Goal: Task Accomplishment & Management: Manage account settings

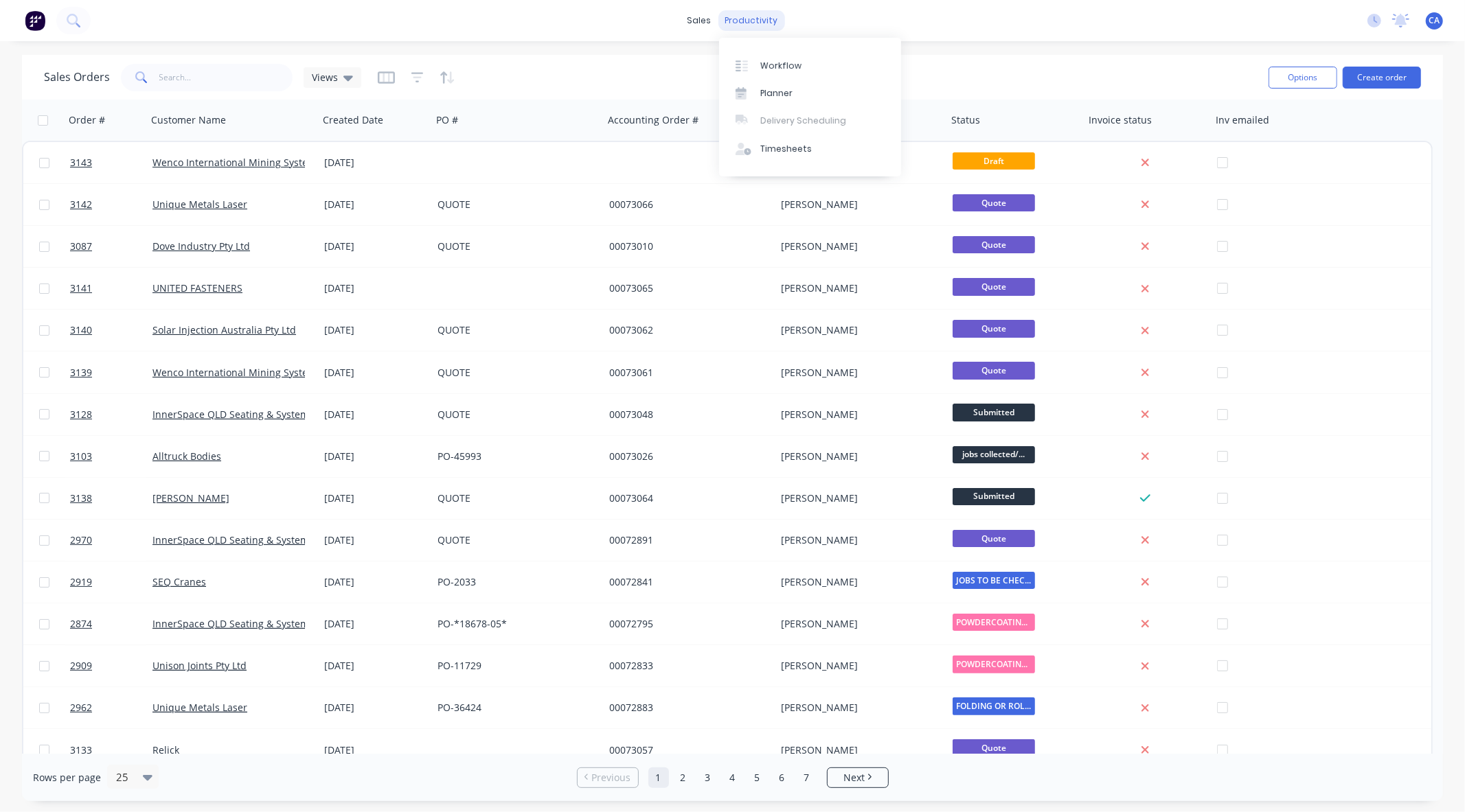
click at [750, 25] on div "productivity" at bounding box center [751, 21] width 66 height 21
click at [792, 67] on div "Workflow" at bounding box center [780, 66] width 41 height 13
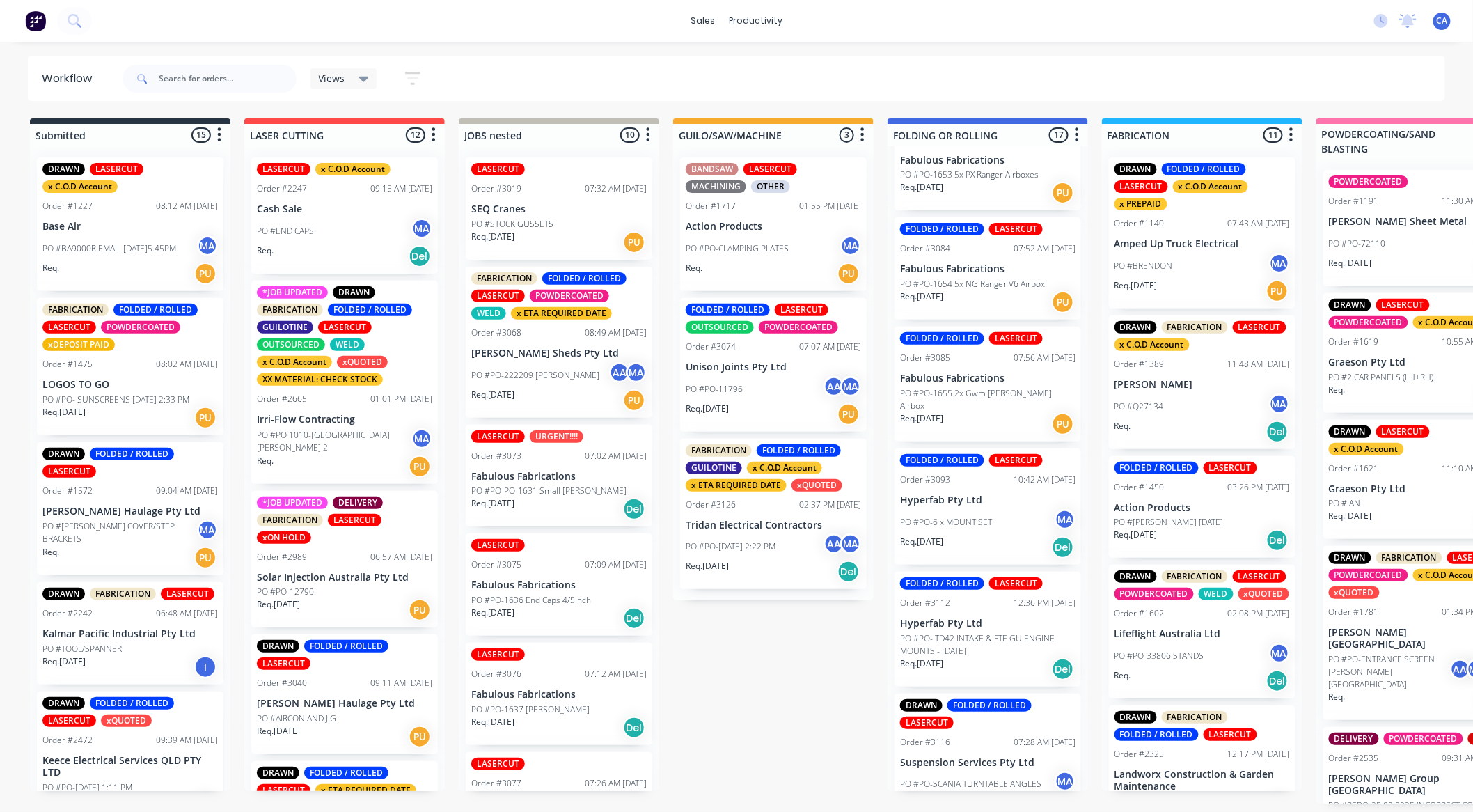
scroll to position [1581, 0]
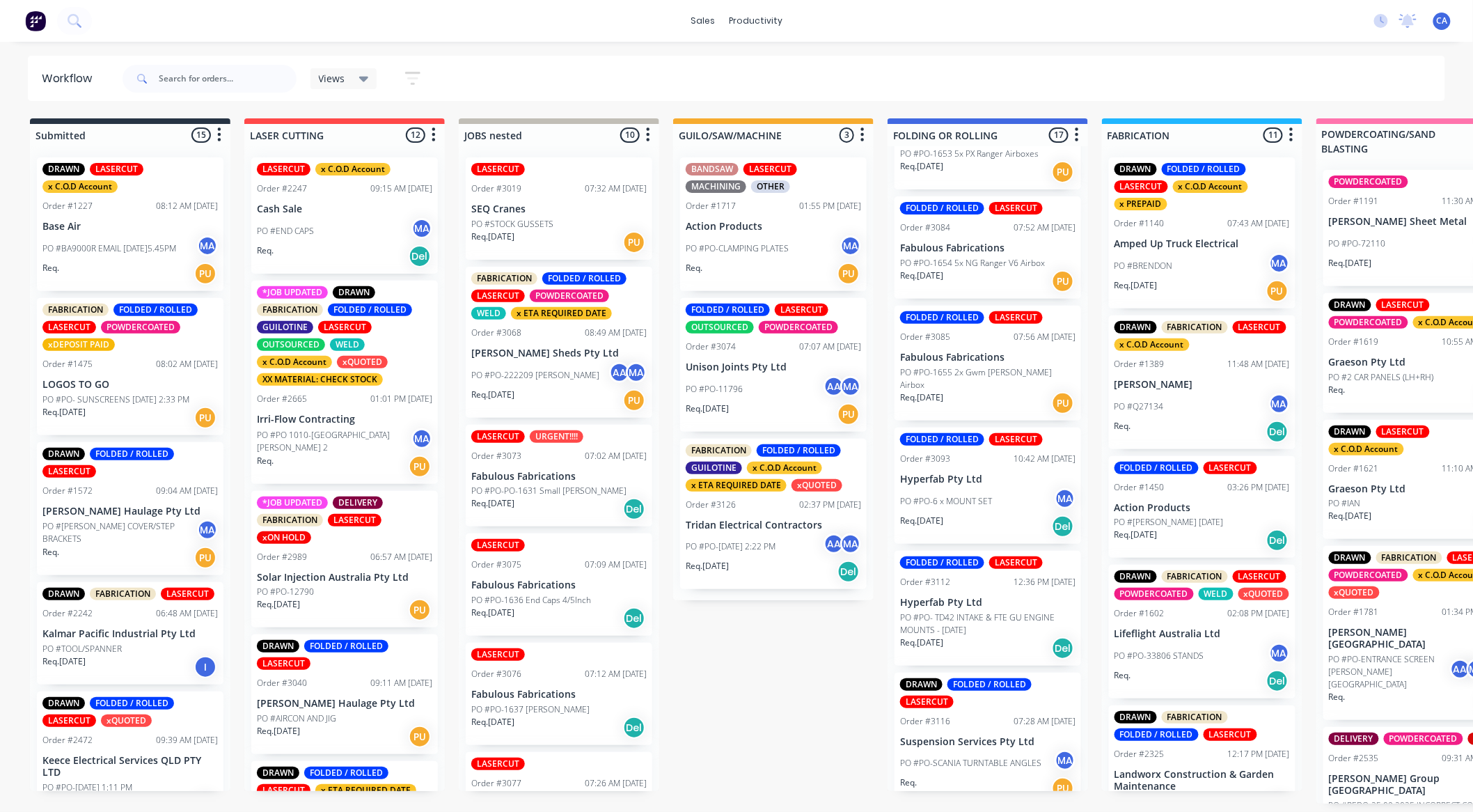
click at [993, 488] on div "PO #PO-6 x MOUNT SET MA" at bounding box center [988, 501] width 175 height 26
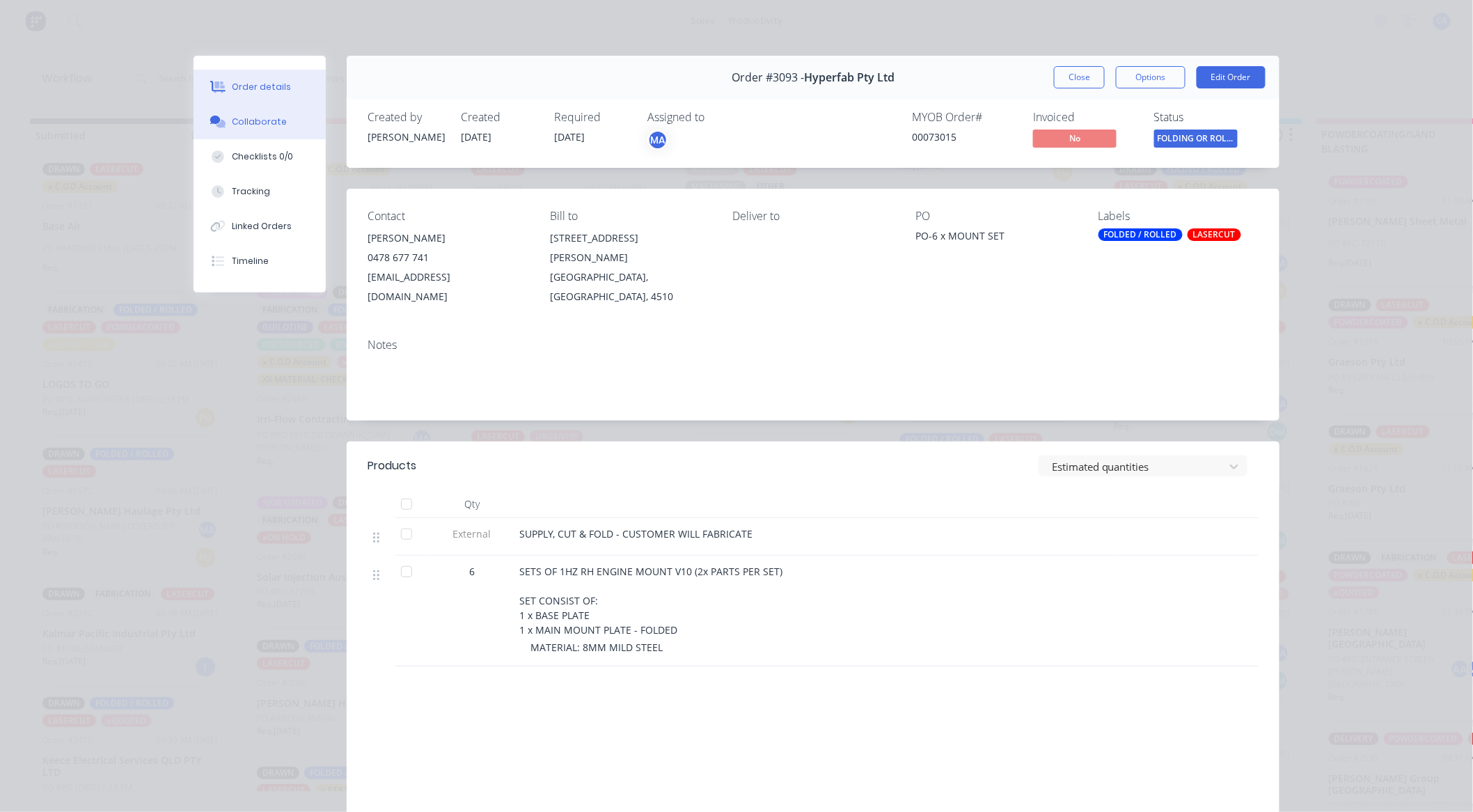
click at [289, 129] on button "Collaborate" at bounding box center [259, 122] width 132 height 35
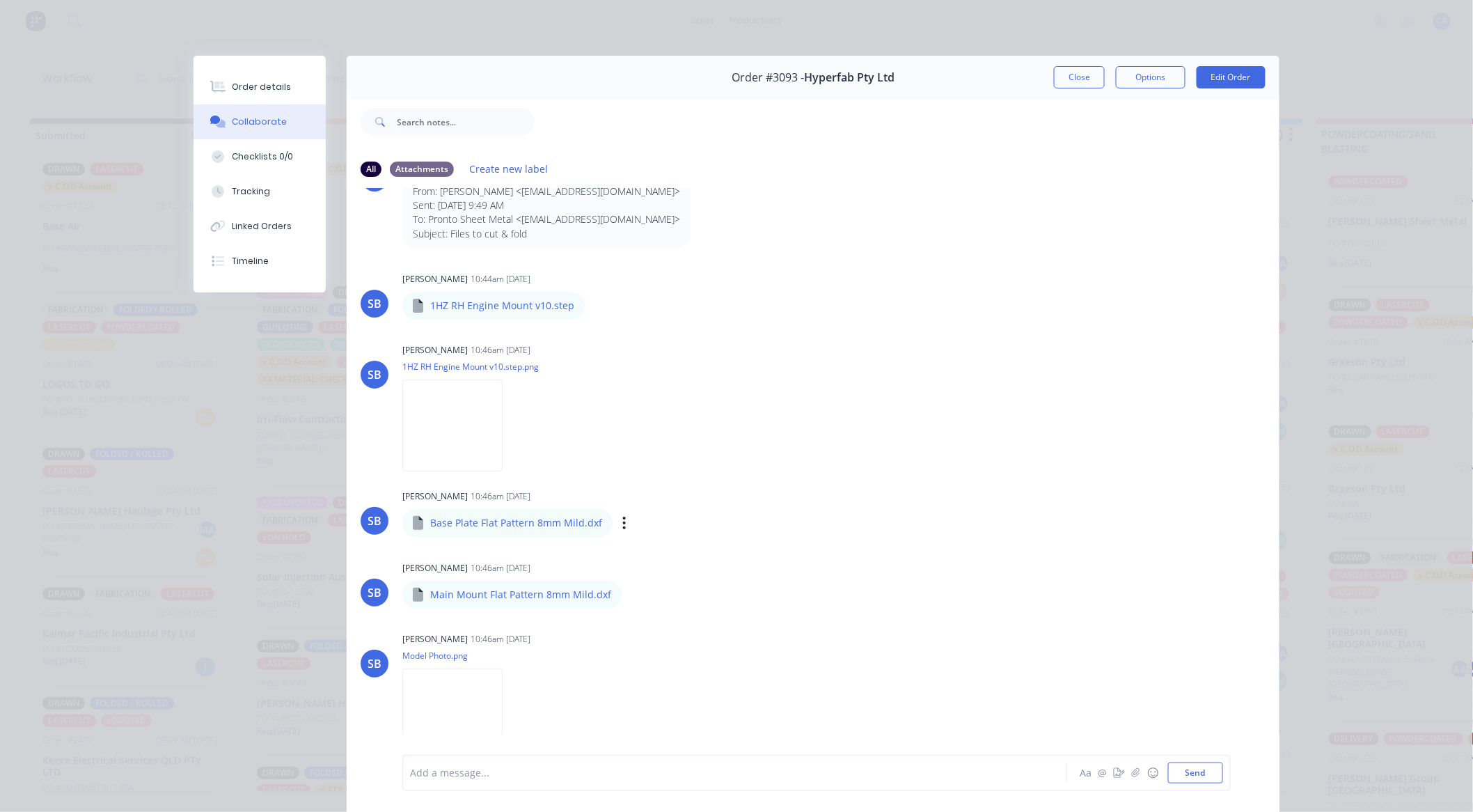
scroll to position [0, 0]
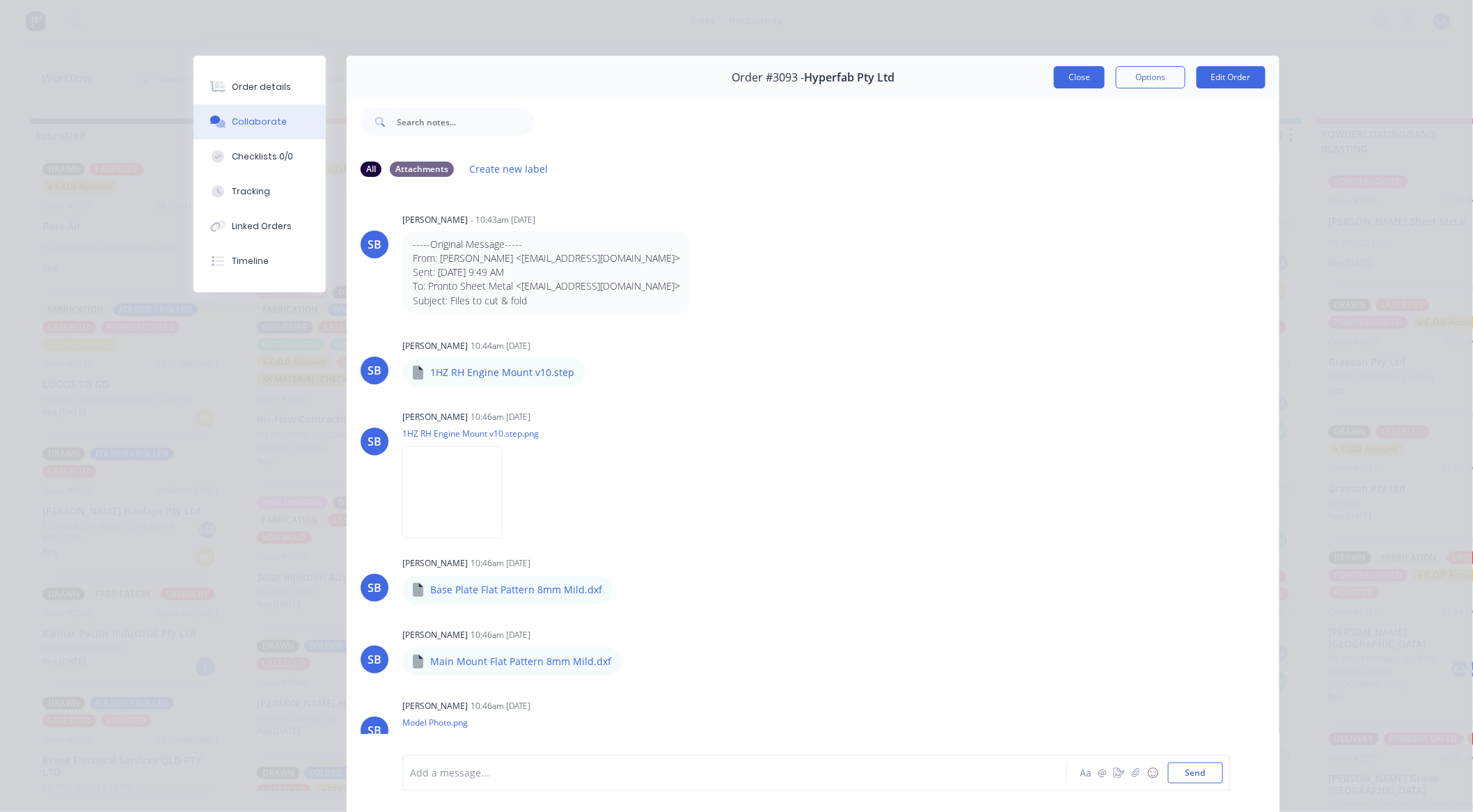
click at [1082, 89] on div "Order #3093 - Hyperfab Pty Ltd Close Options Edit Order All Attachments Create …" at bounding box center [736, 443] width 1086 height 776
click at [1084, 86] on button "Close" at bounding box center [1079, 77] width 51 height 22
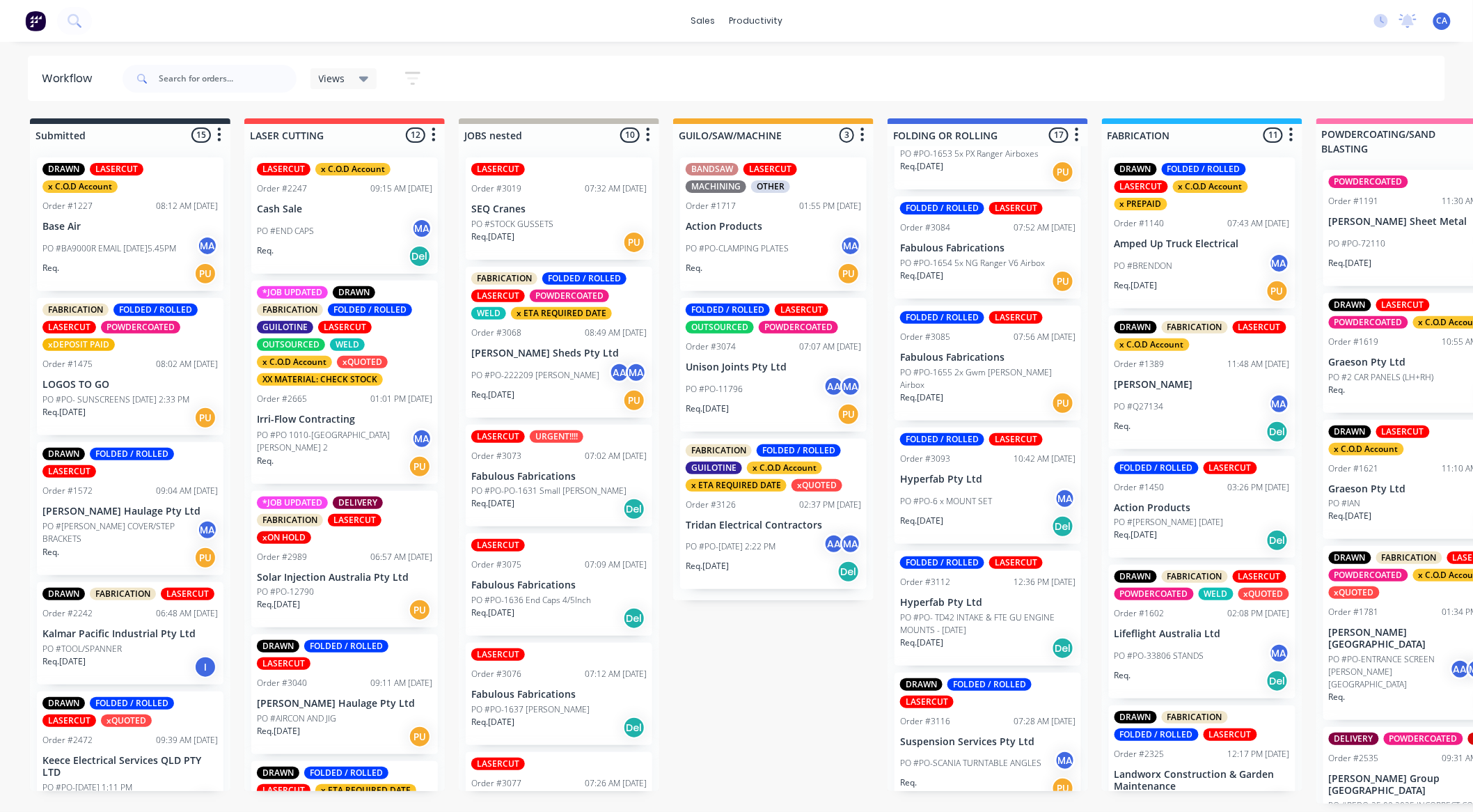
click at [984, 636] on div "Req. [DATE] Del" at bounding box center [988, 647] width 175 height 23
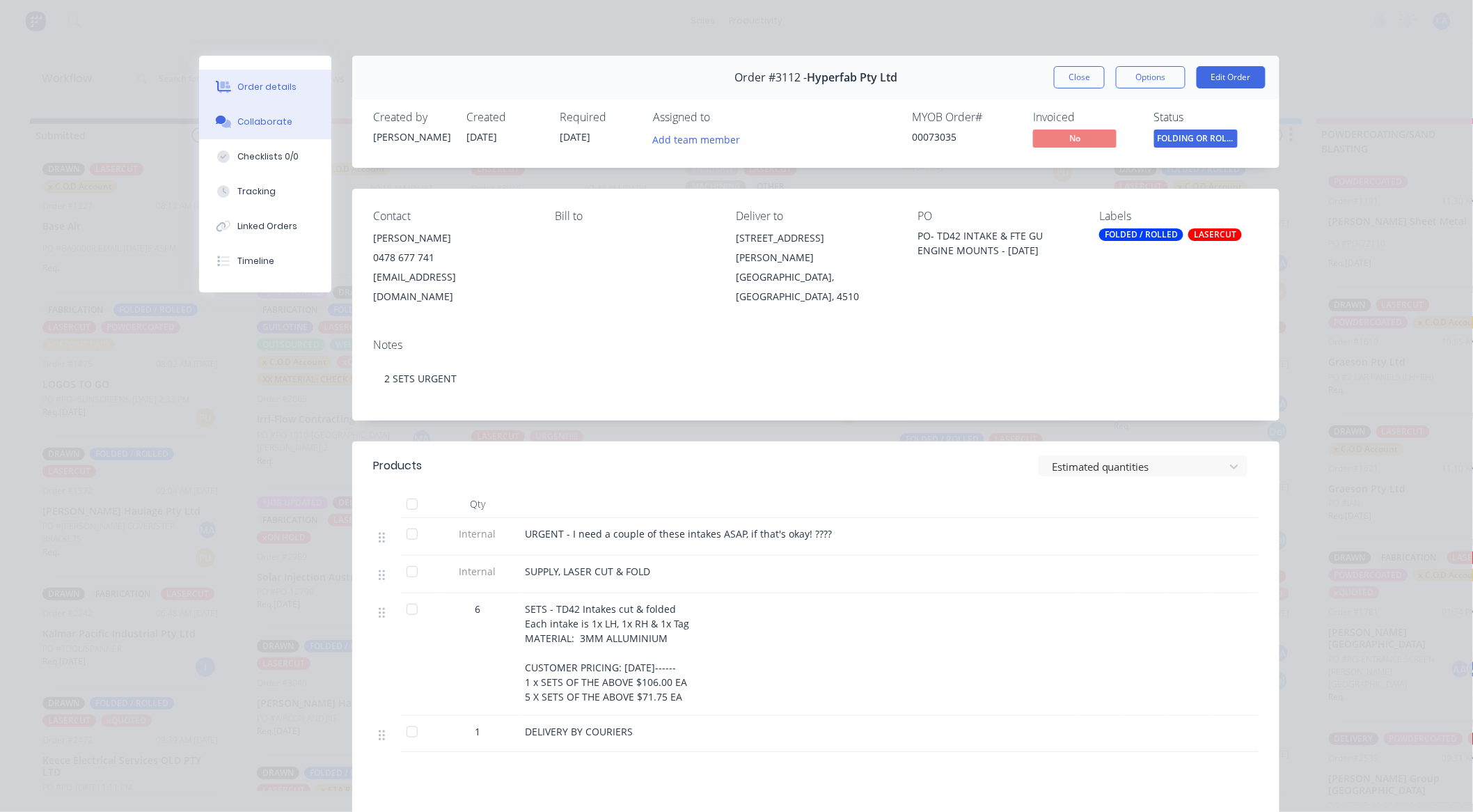
click at [244, 117] on div "Collaborate" at bounding box center [265, 122] width 55 height 13
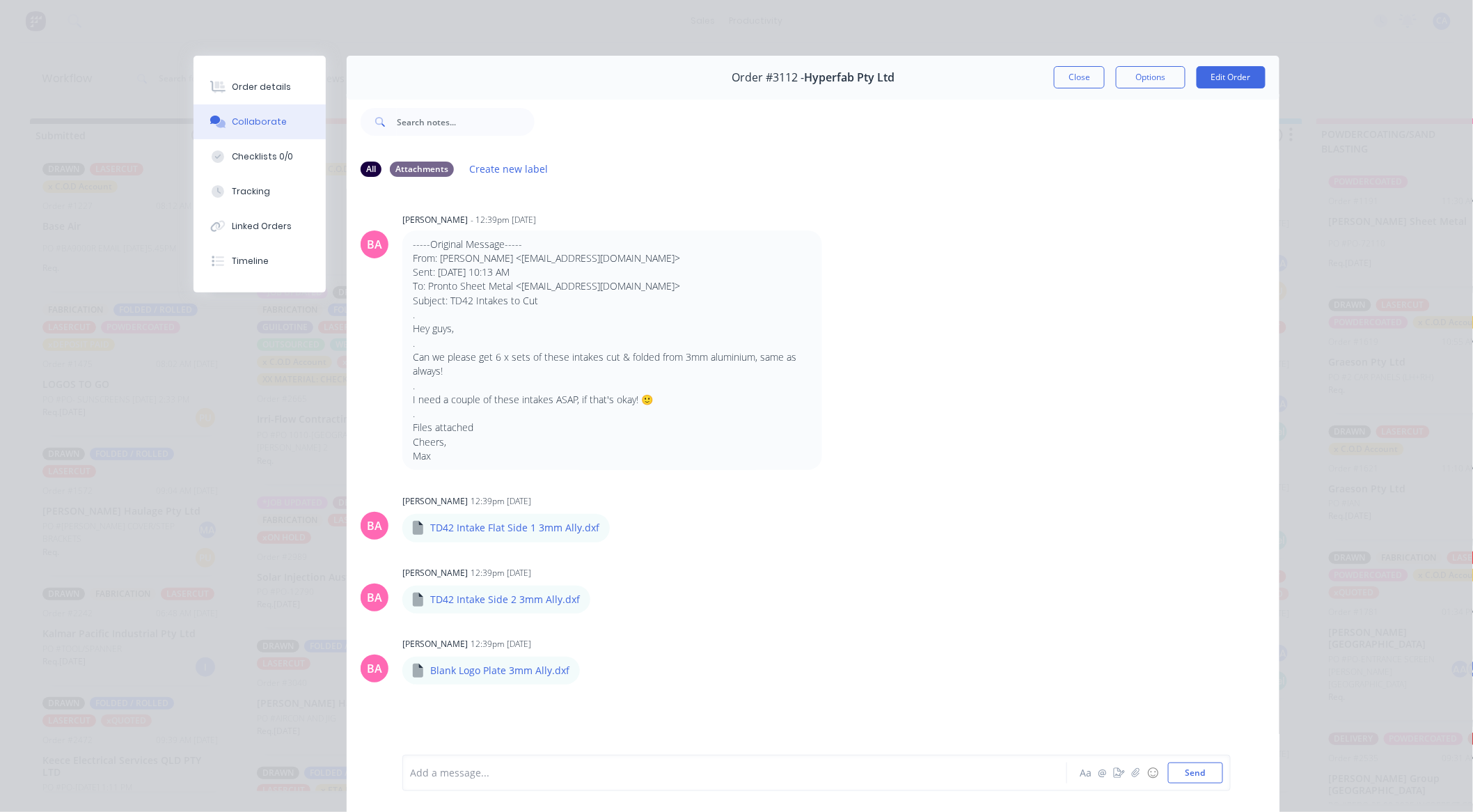
scroll to position [75, 0]
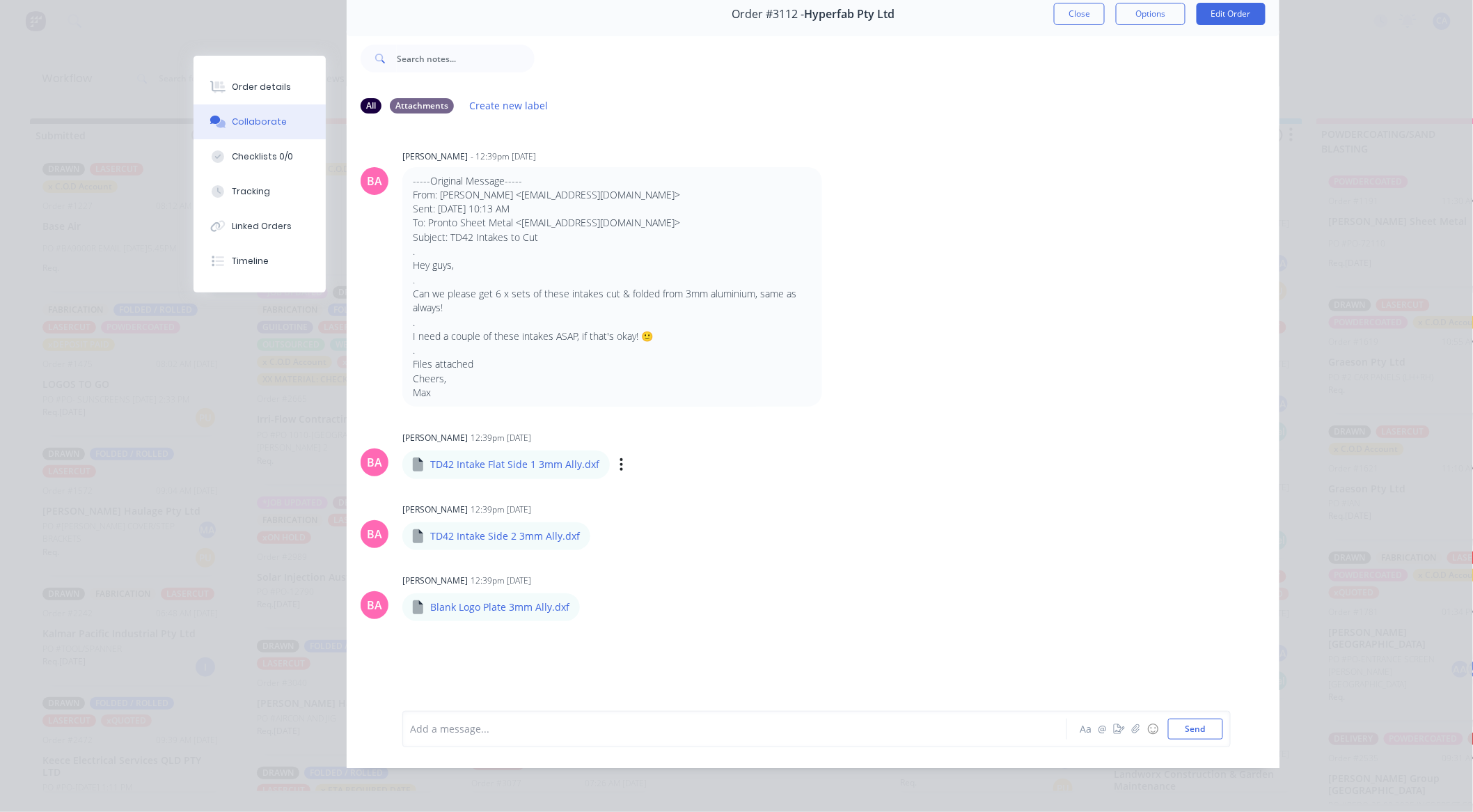
click at [616, 456] on div "Labels Download" at bounding box center [693, 465] width 156 height 20
click at [620, 458] on icon "button" at bounding box center [622, 464] width 3 height 13
drag, startPoint x: 654, startPoint y: 486, endPoint x: 676, endPoint y: 488, distance: 22.1
click at [0, 0] on button "Download" at bounding box center [0, 0] width 0 height 0
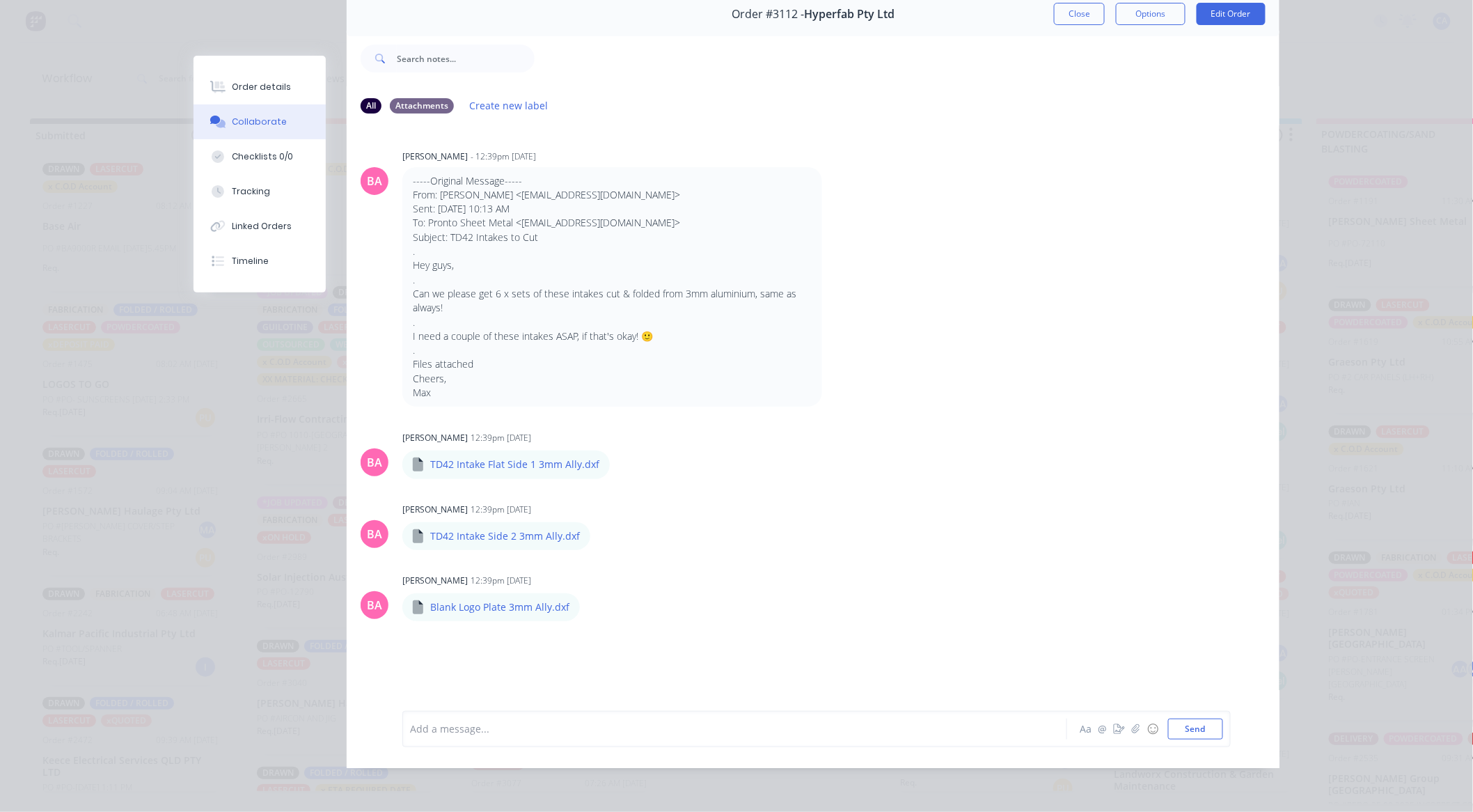
click at [1066, 9] on button "Close" at bounding box center [1079, 14] width 51 height 22
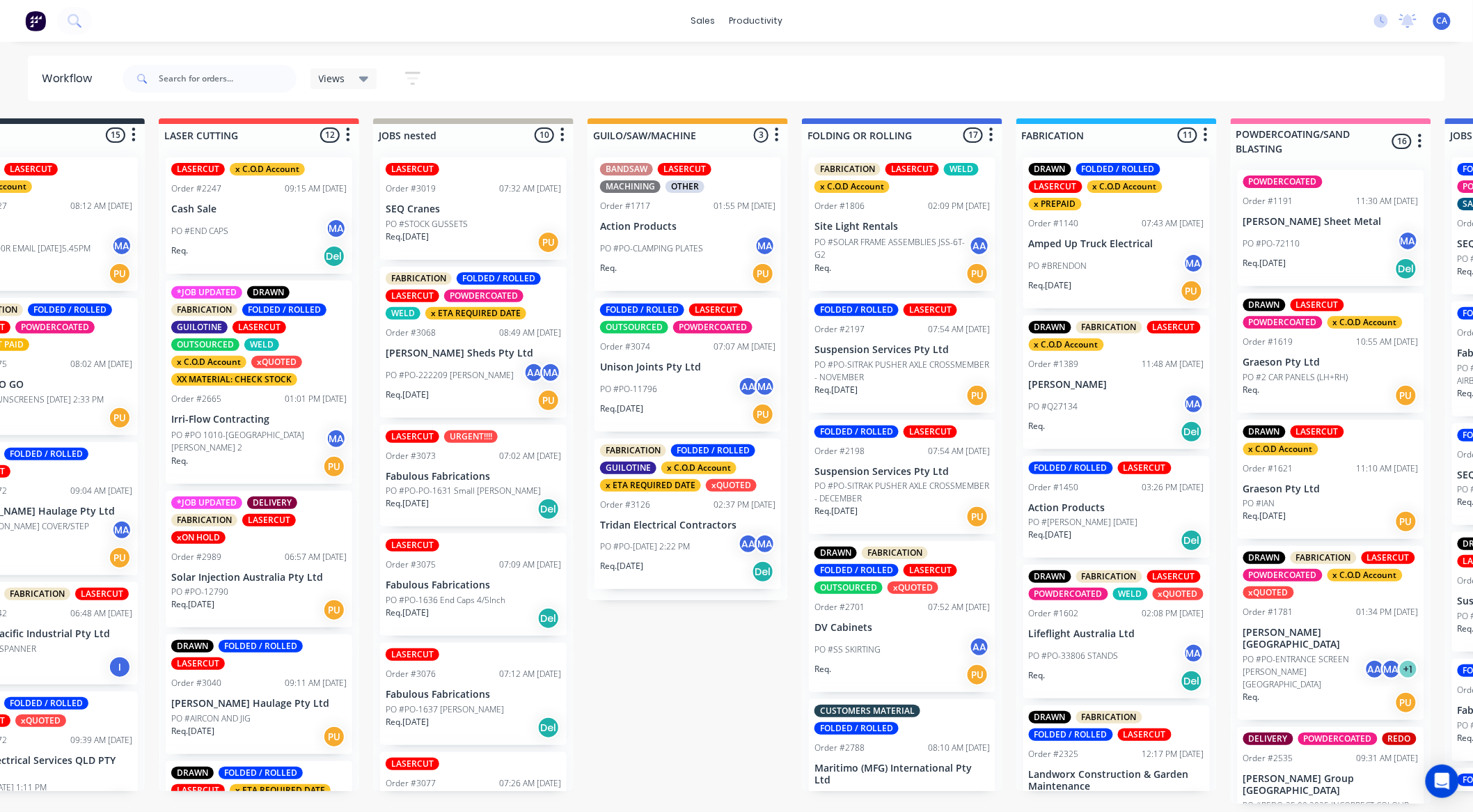
scroll to position [0, 140]
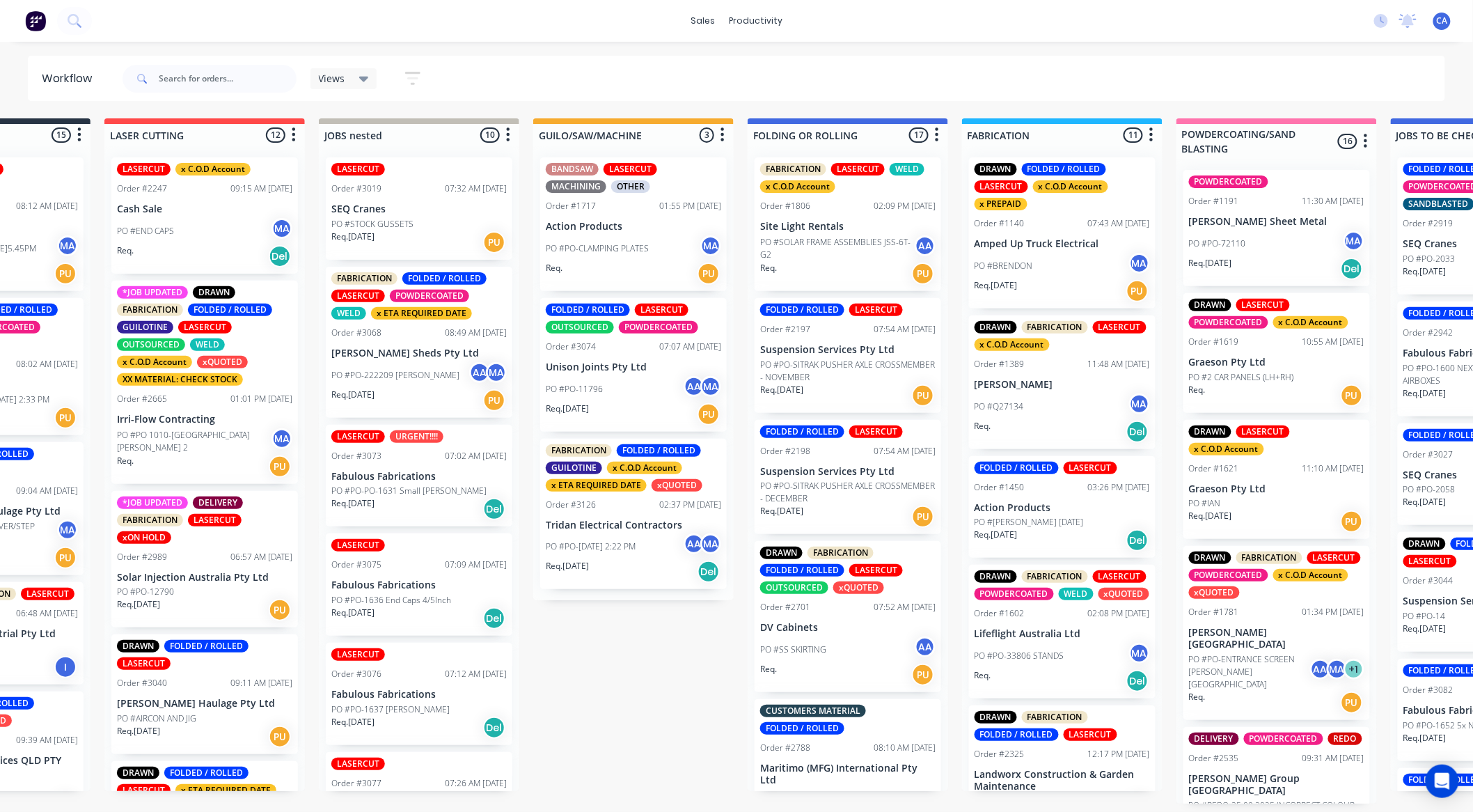
click at [645, 530] on p "Tridan Electrical Contractors" at bounding box center [634, 526] width 175 height 12
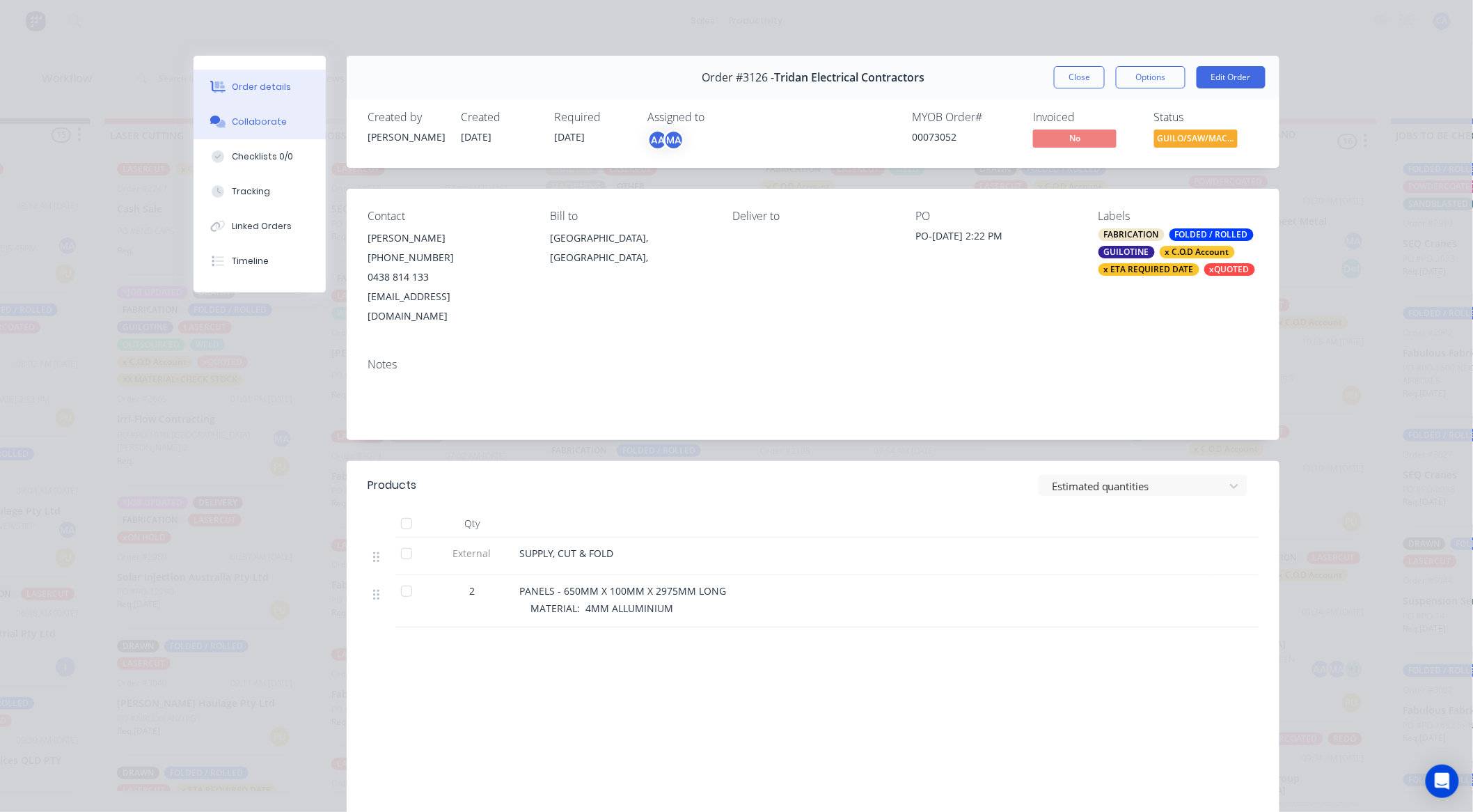
click at [225, 137] on button "Collaborate" at bounding box center [259, 122] width 132 height 35
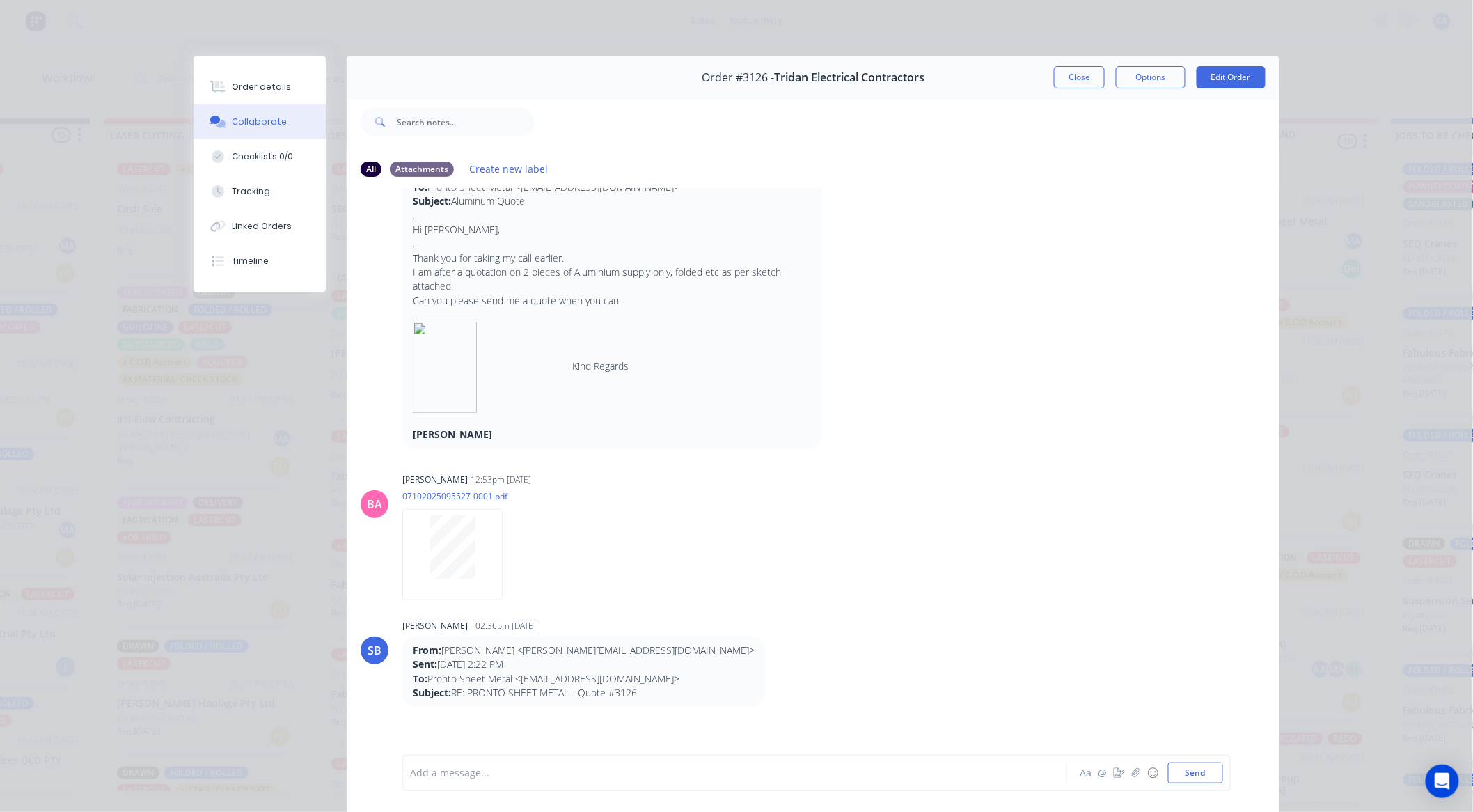
scroll to position [232, 0]
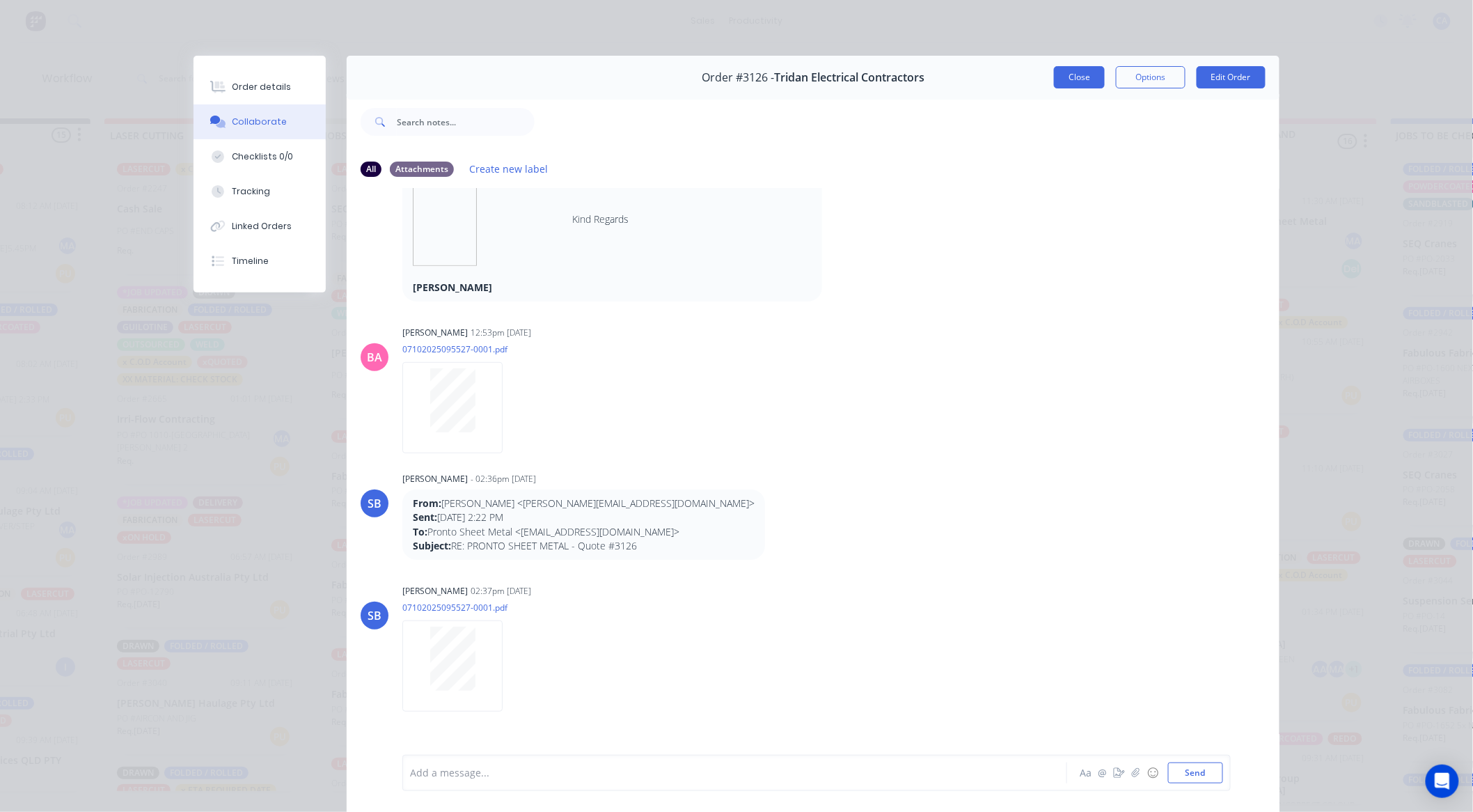
click at [1068, 71] on button "Close" at bounding box center [1079, 77] width 51 height 22
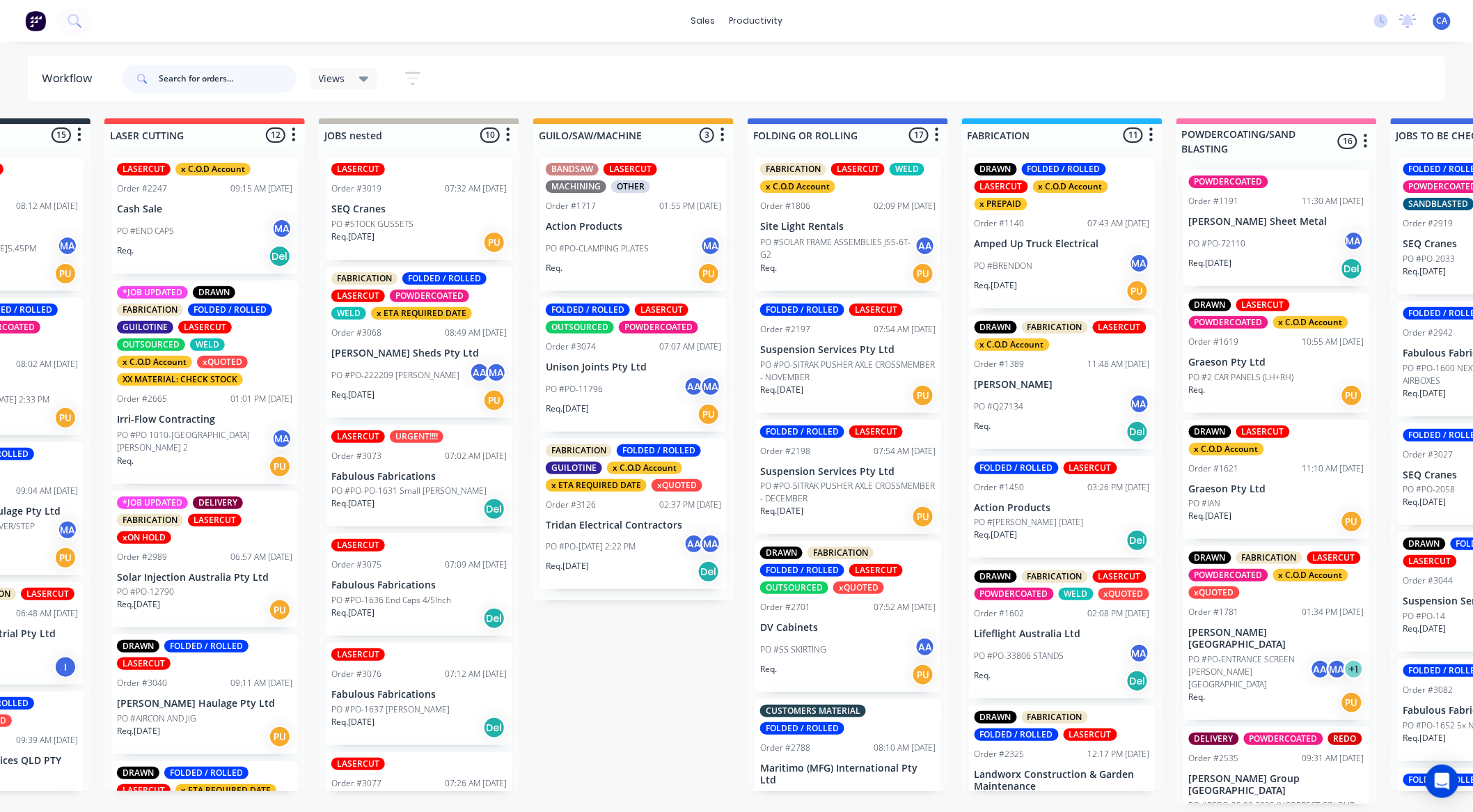
click at [178, 73] on input "text" at bounding box center [227, 79] width 137 height 28
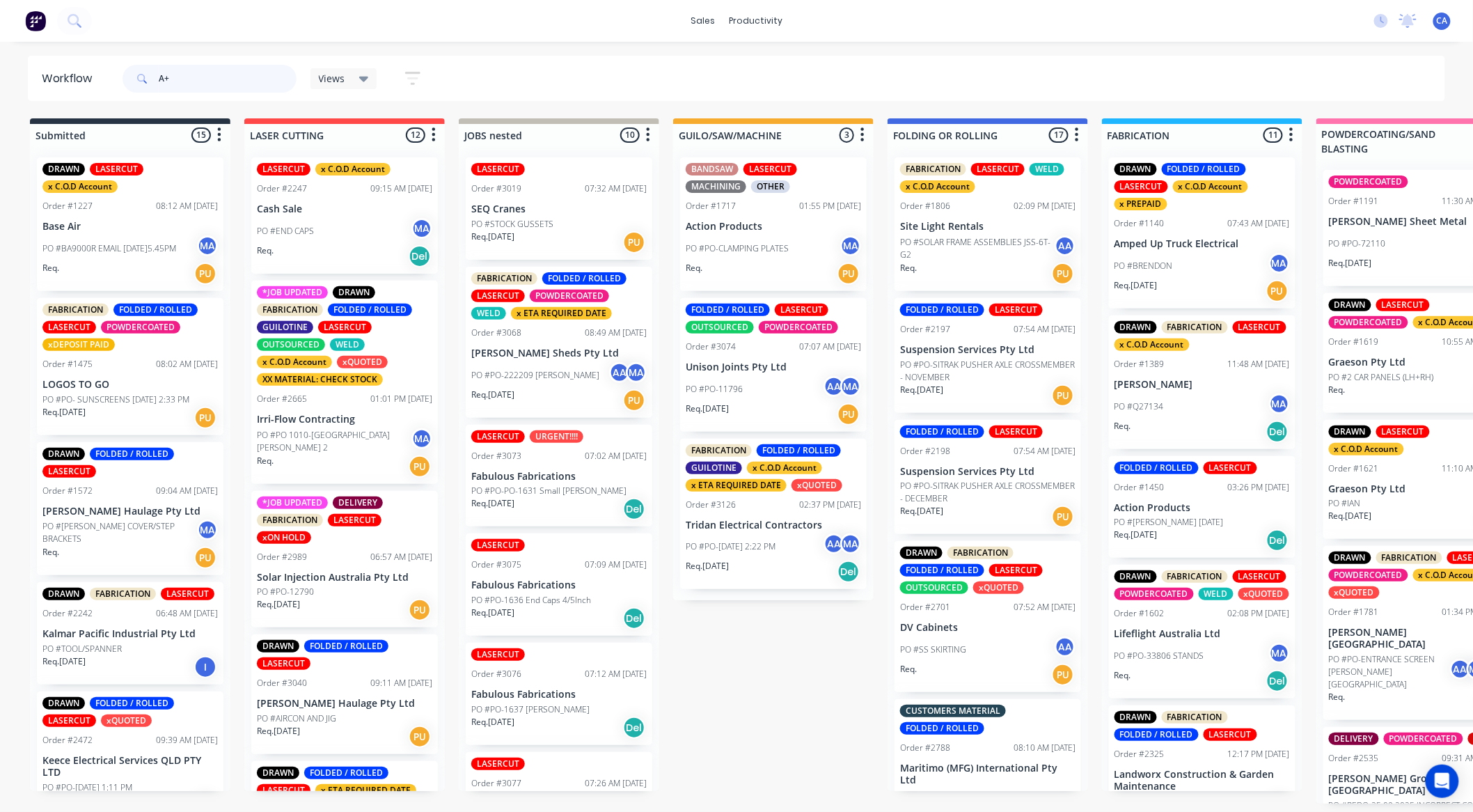
click at [224, 68] on input "A+" at bounding box center [227, 79] width 137 height 28
type input "A+"
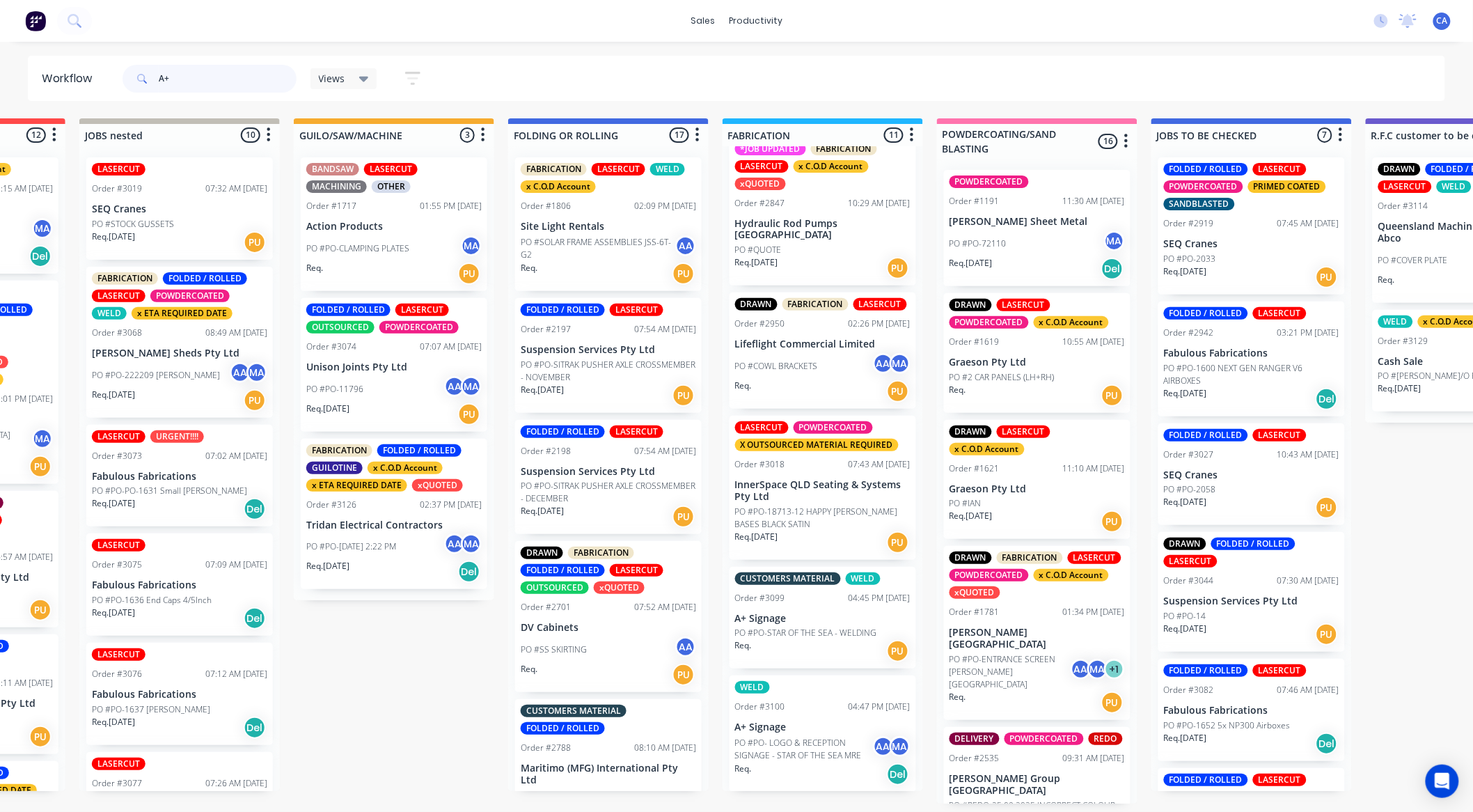
scroll to position [868, 0]
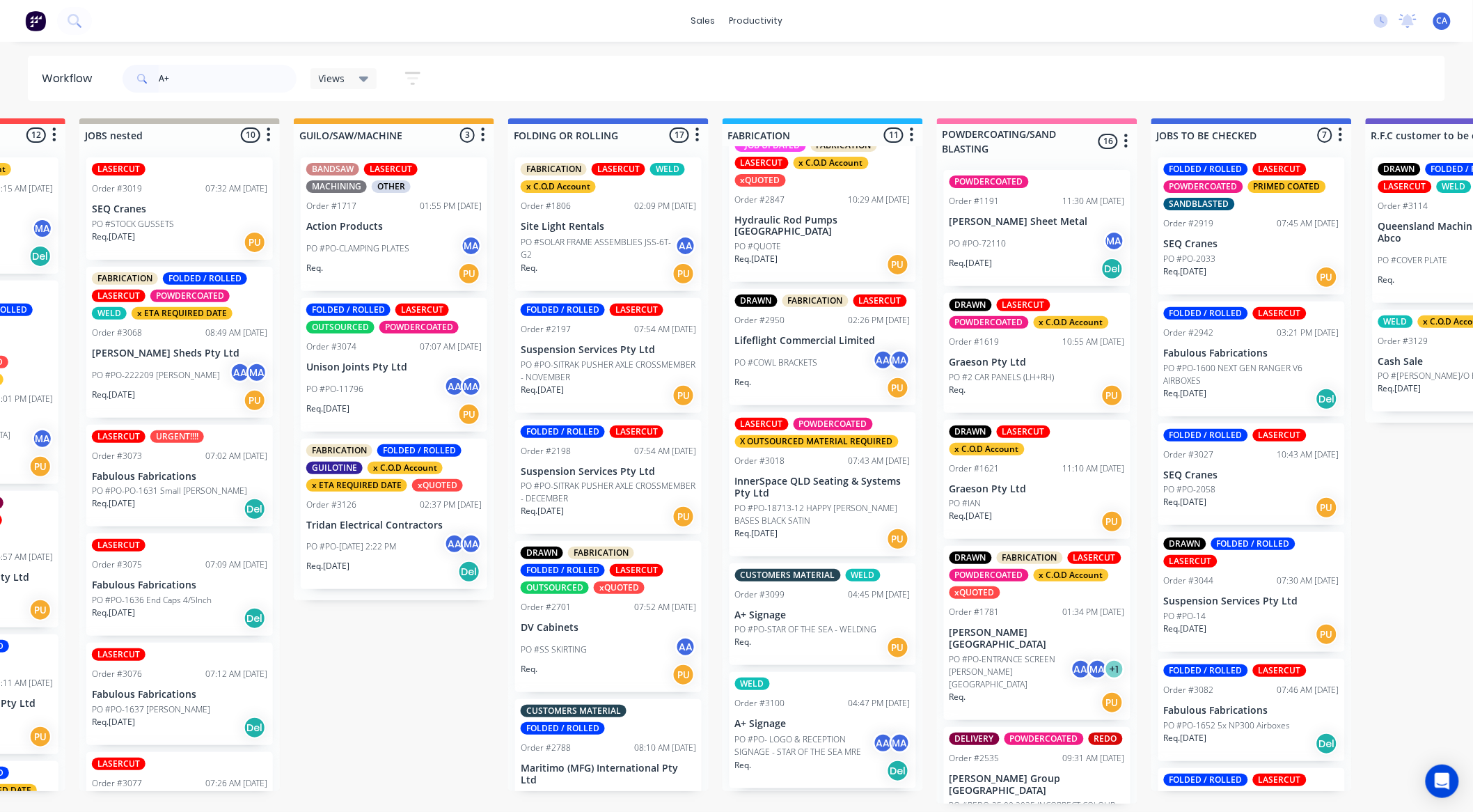
click at [837, 738] on p "PO #PO- LOGO & RECEPTION SIGNAGE - STAR OF THE SEA MRE" at bounding box center [804, 745] width 137 height 25
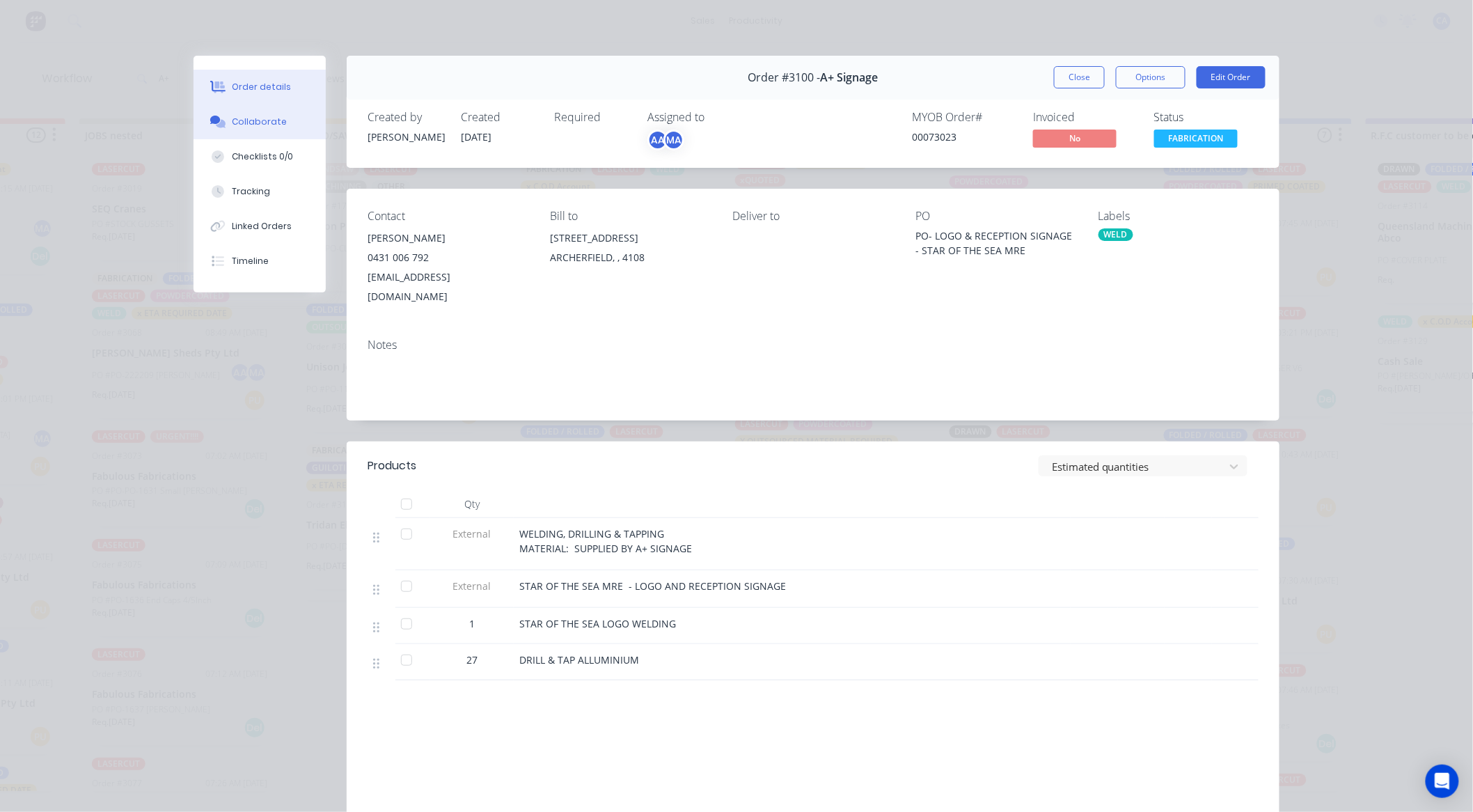
click at [270, 134] on button "Collaborate" at bounding box center [259, 122] width 132 height 35
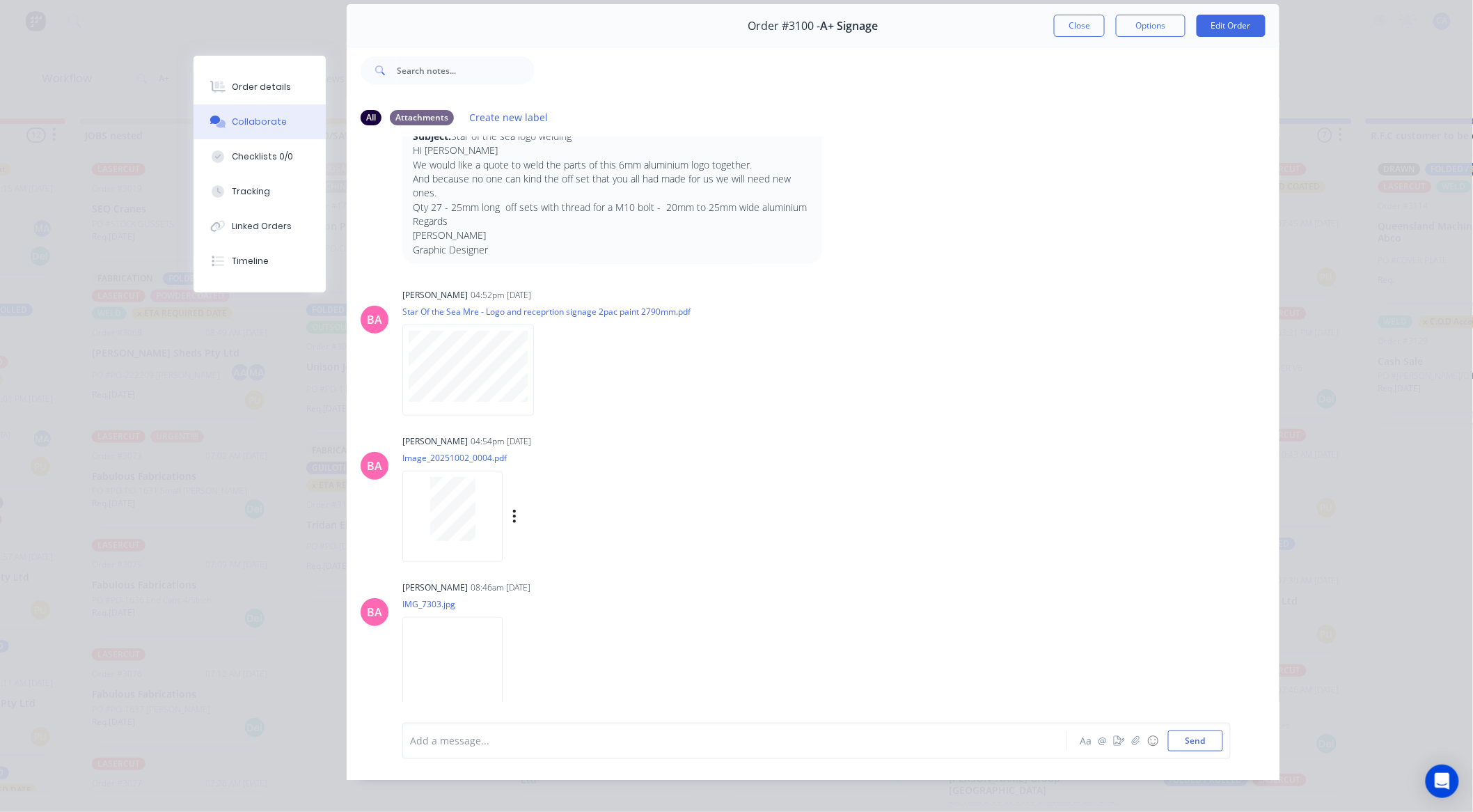
scroll to position [75, 0]
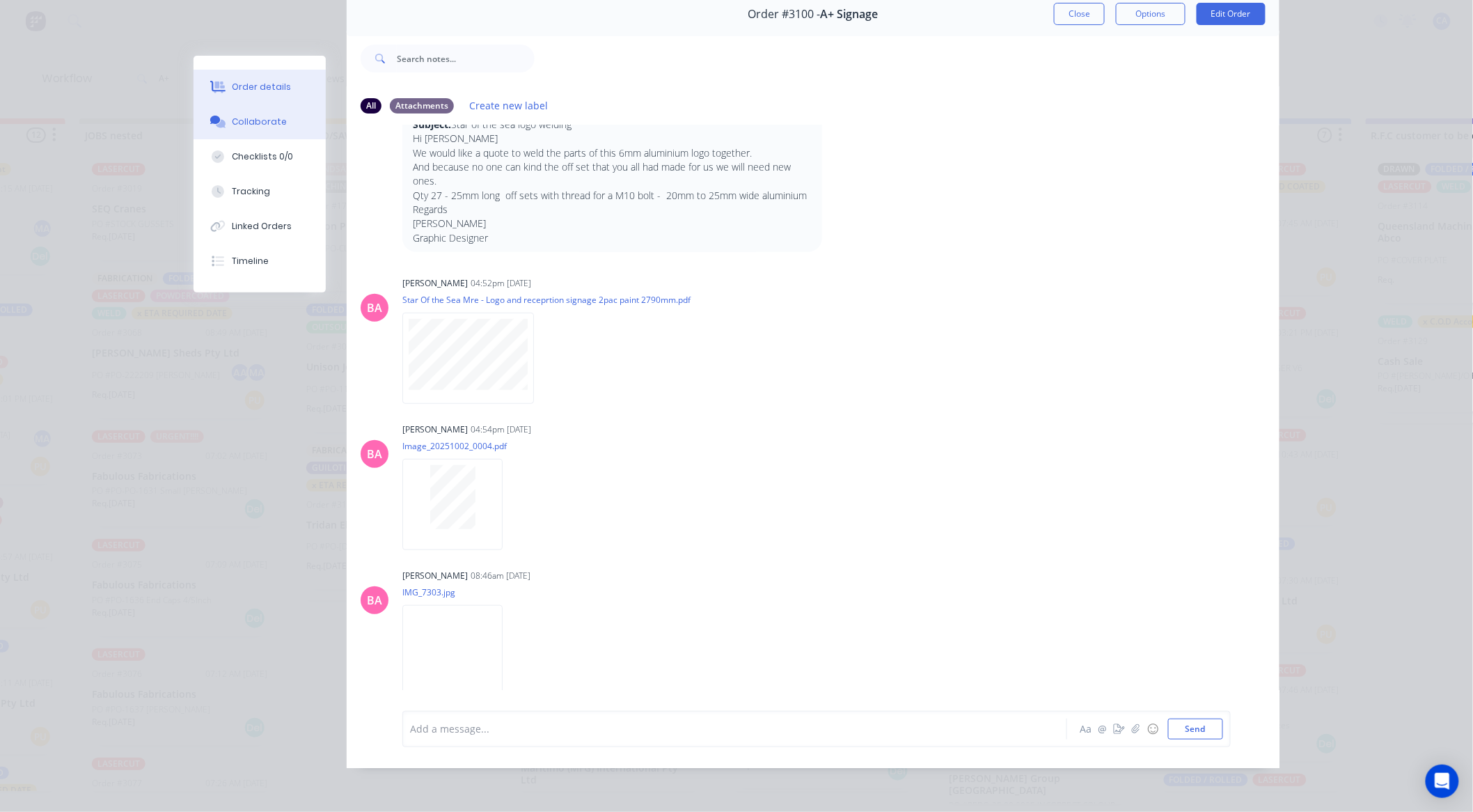
click at [277, 94] on button "Order details" at bounding box center [259, 87] width 132 height 35
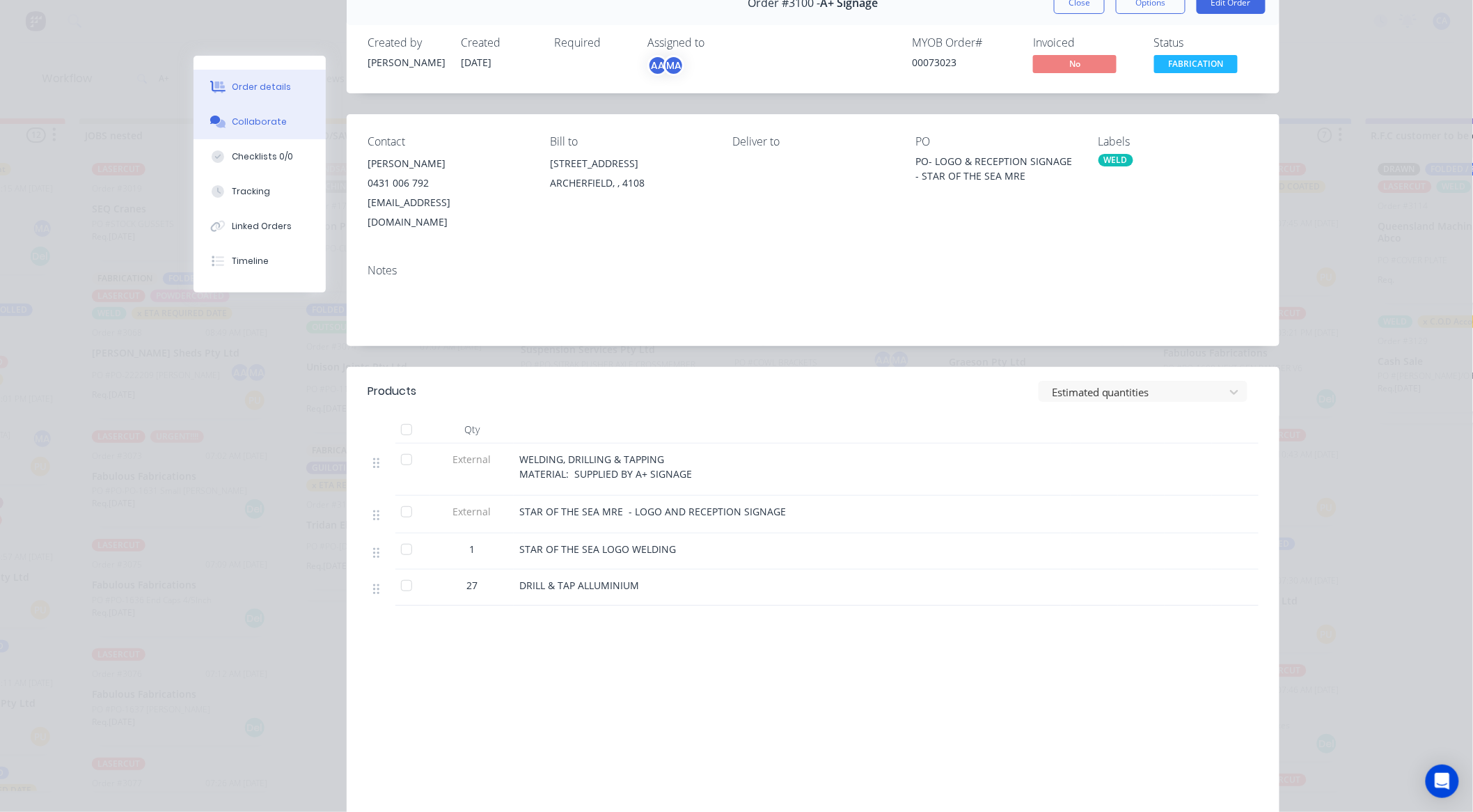
click at [273, 128] on div "Collaborate" at bounding box center [260, 122] width 55 height 13
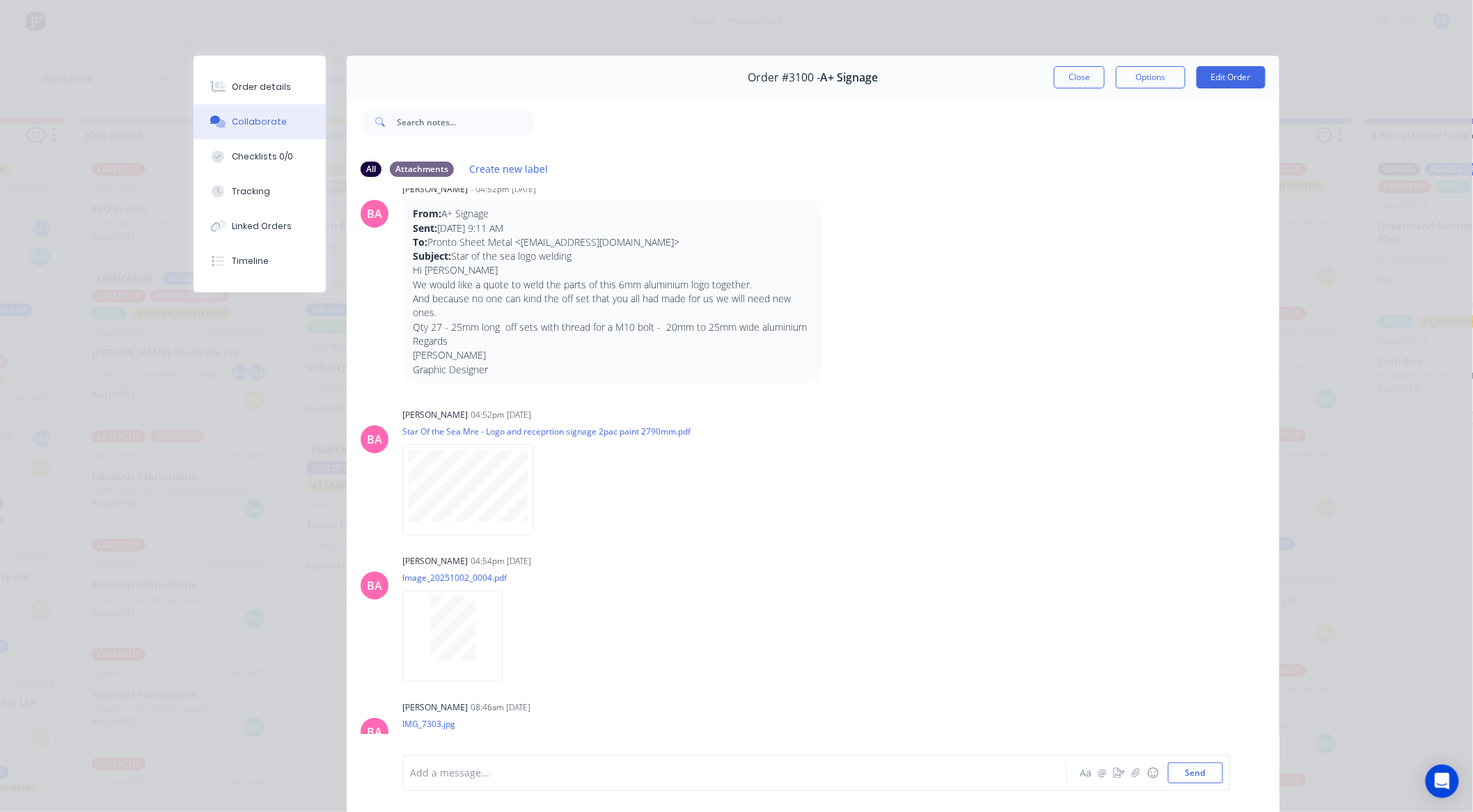
scroll to position [281, 0]
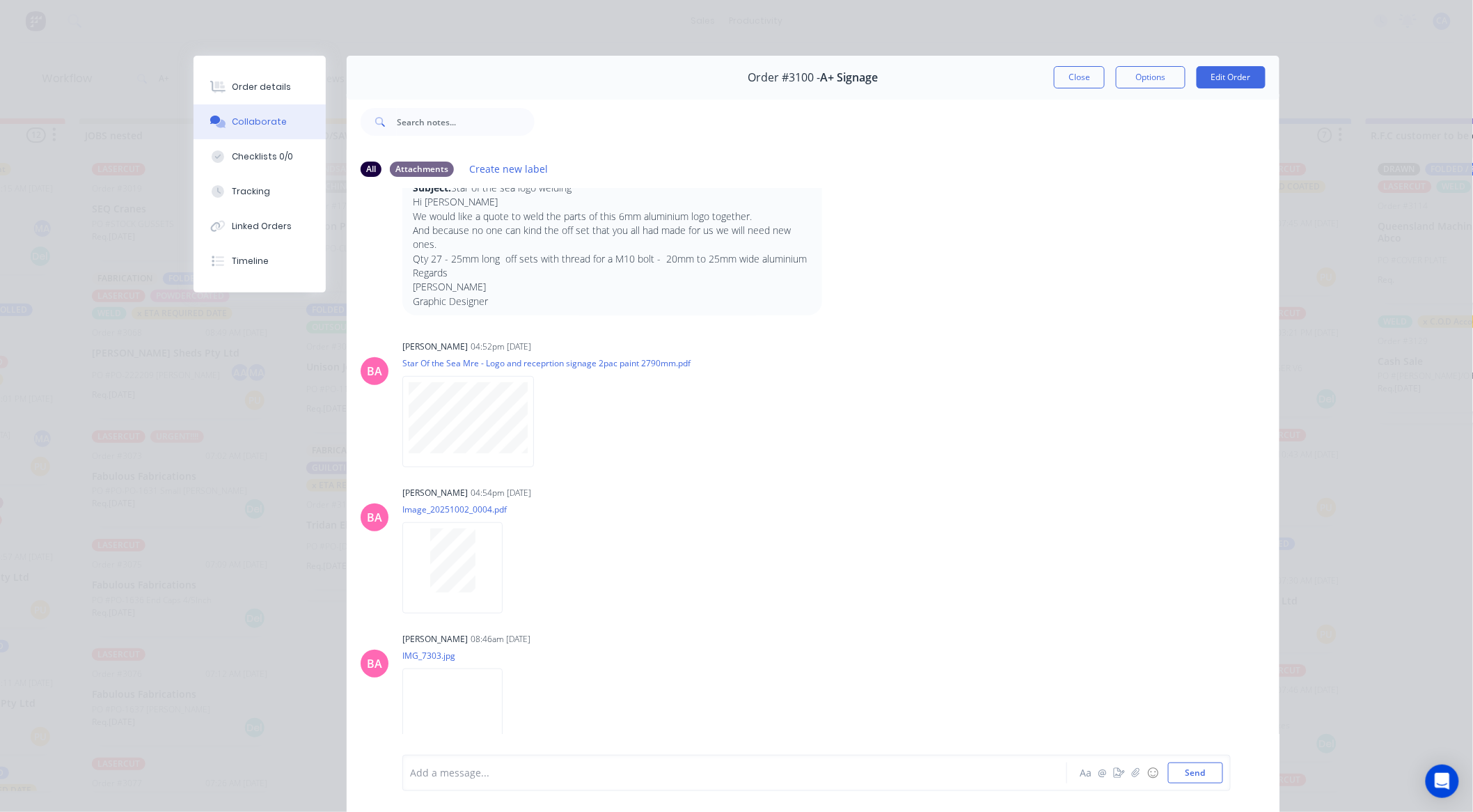
drag, startPoint x: 1232, startPoint y: 123, endPoint x: 1063, endPoint y: 73, distance: 176.2
click at [1063, 73] on button "Close" at bounding box center [1079, 77] width 51 height 22
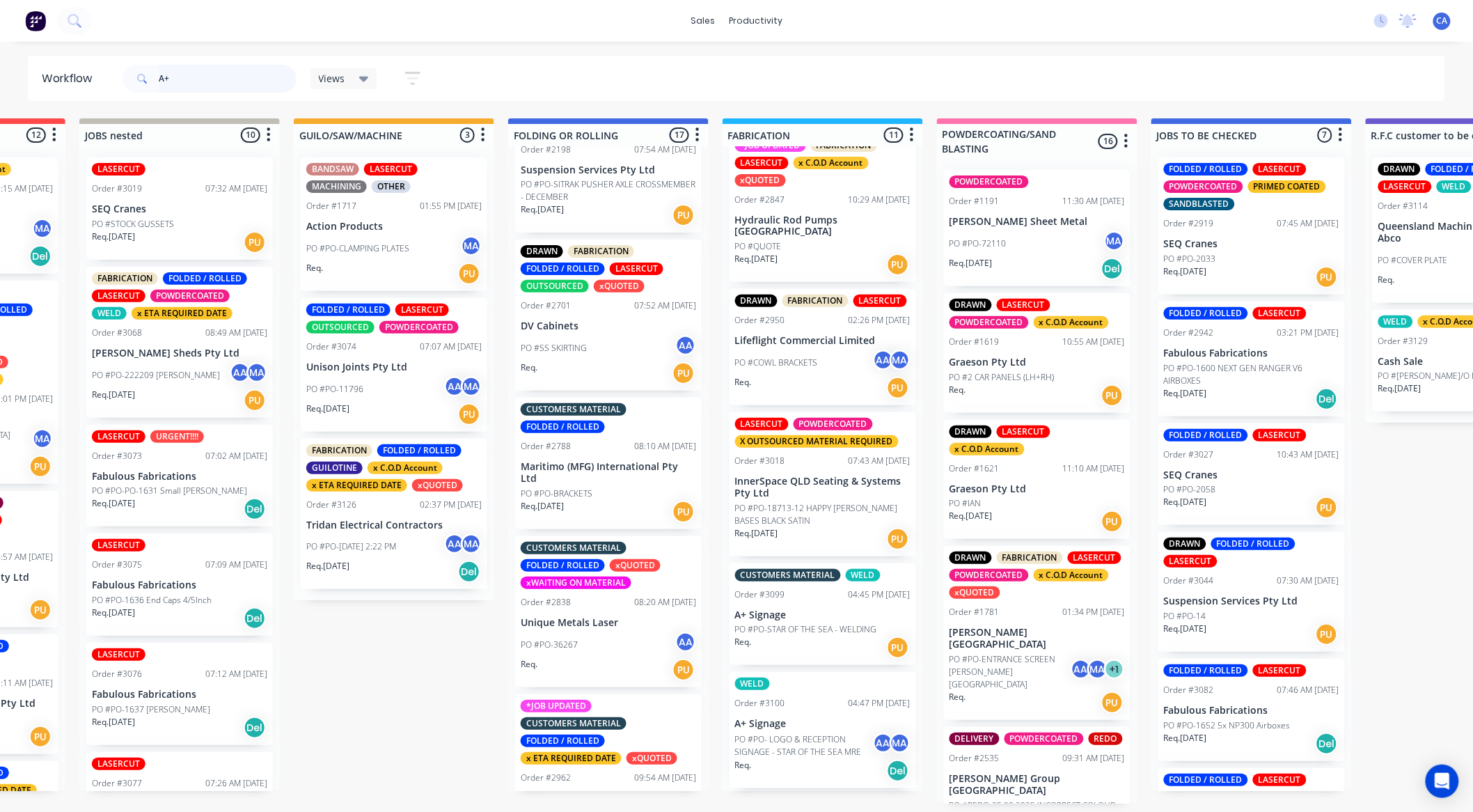
scroll to position [387, 0]
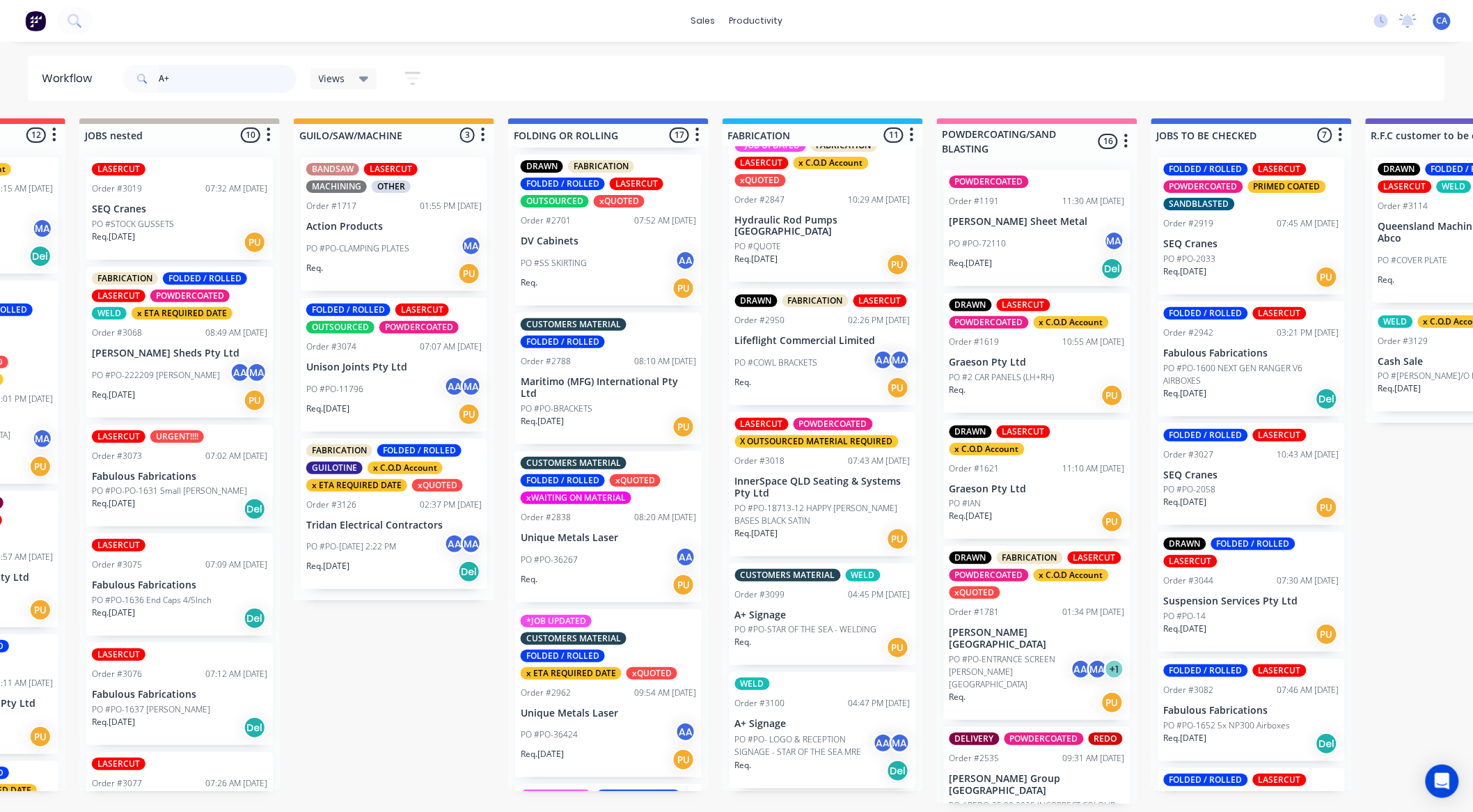
drag, startPoint x: 216, startPoint y: 78, endPoint x: 106, endPoint y: 81, distance: 110.0
click at [106, 81] on header "Workflow A+ Views Save new view None (Default) edit Show/Hide statuses Show lin…" at bounding box center [736, 79] width 1418 height 45
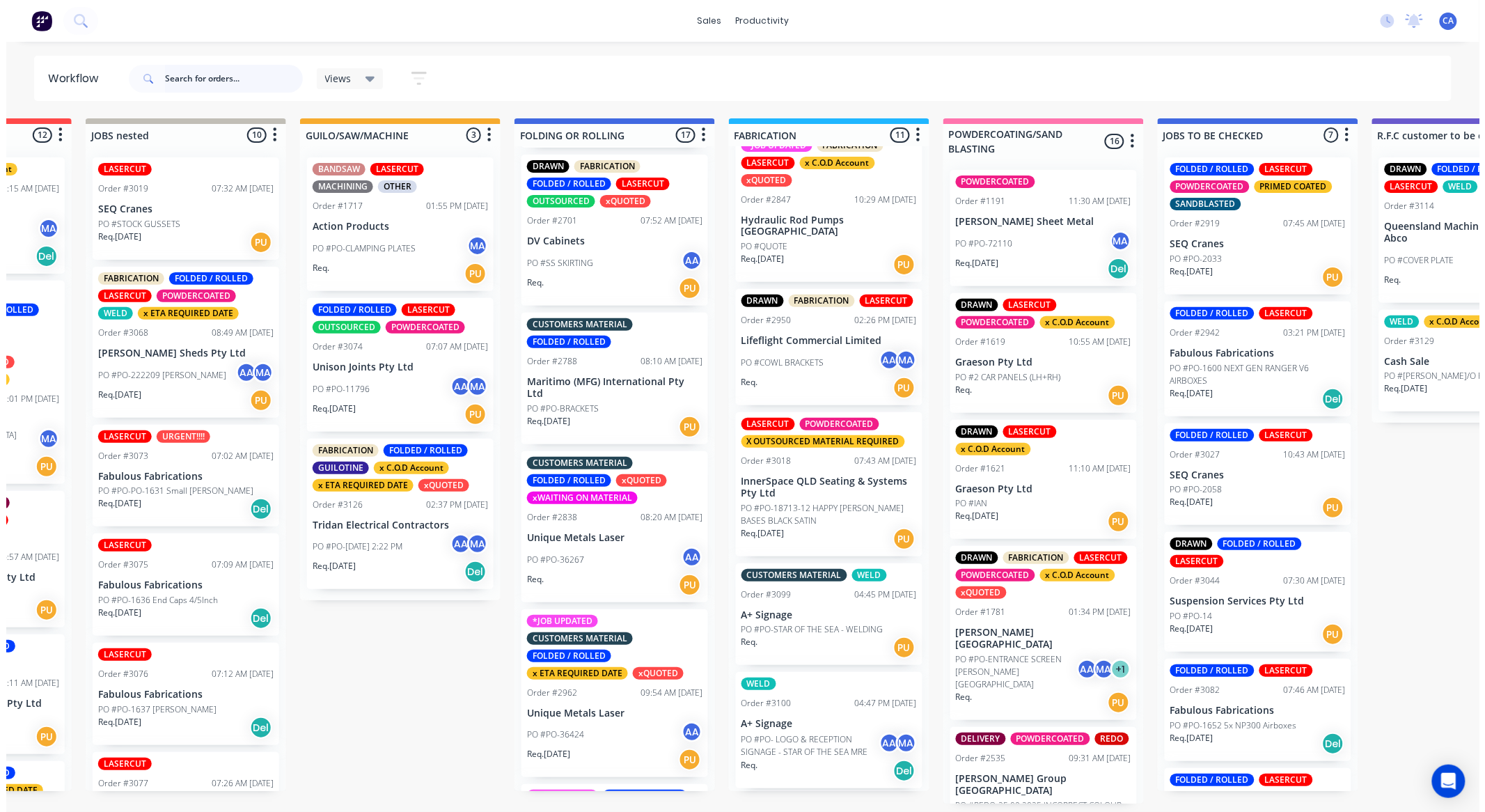
scroll to position [0, 0]
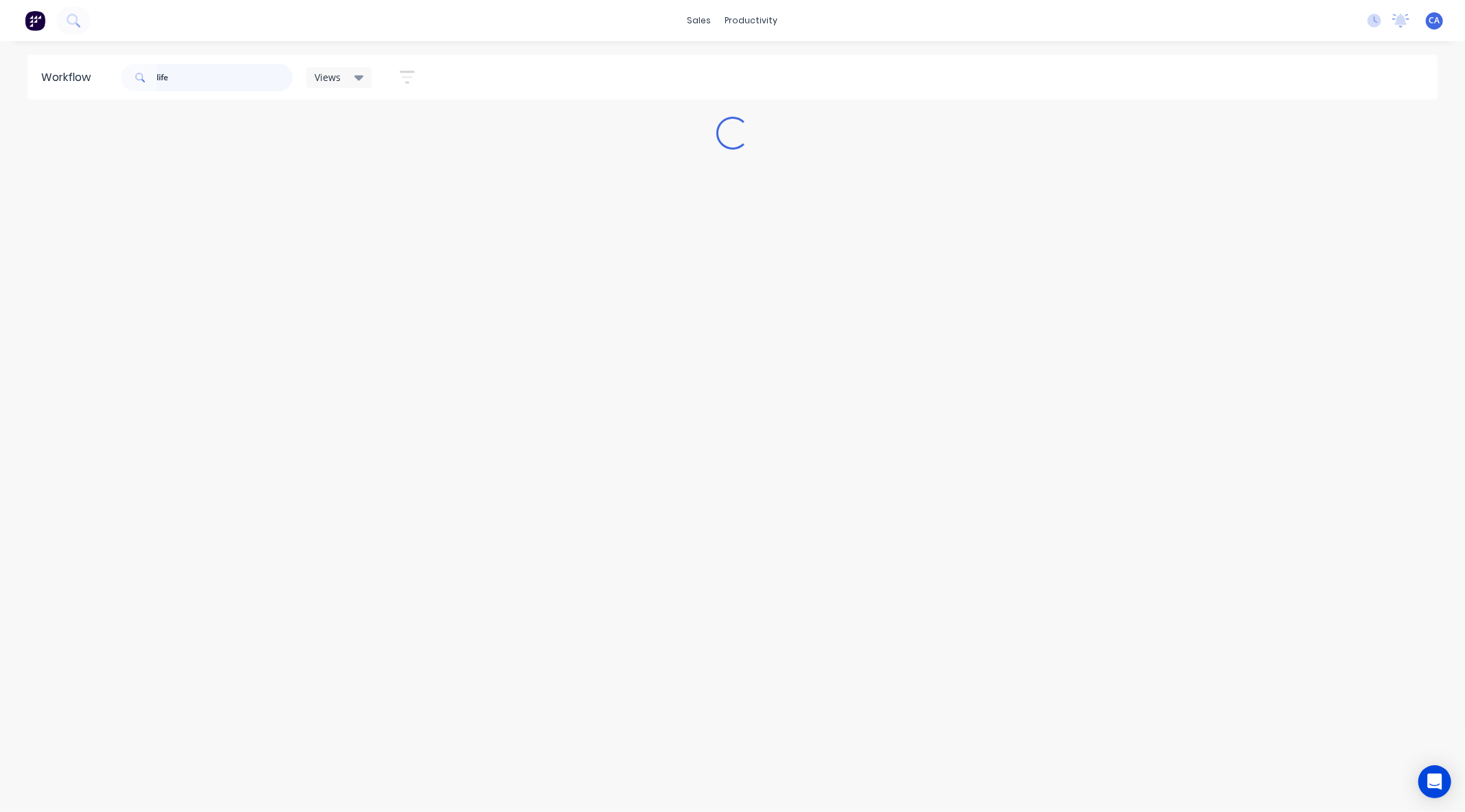
type input "life"
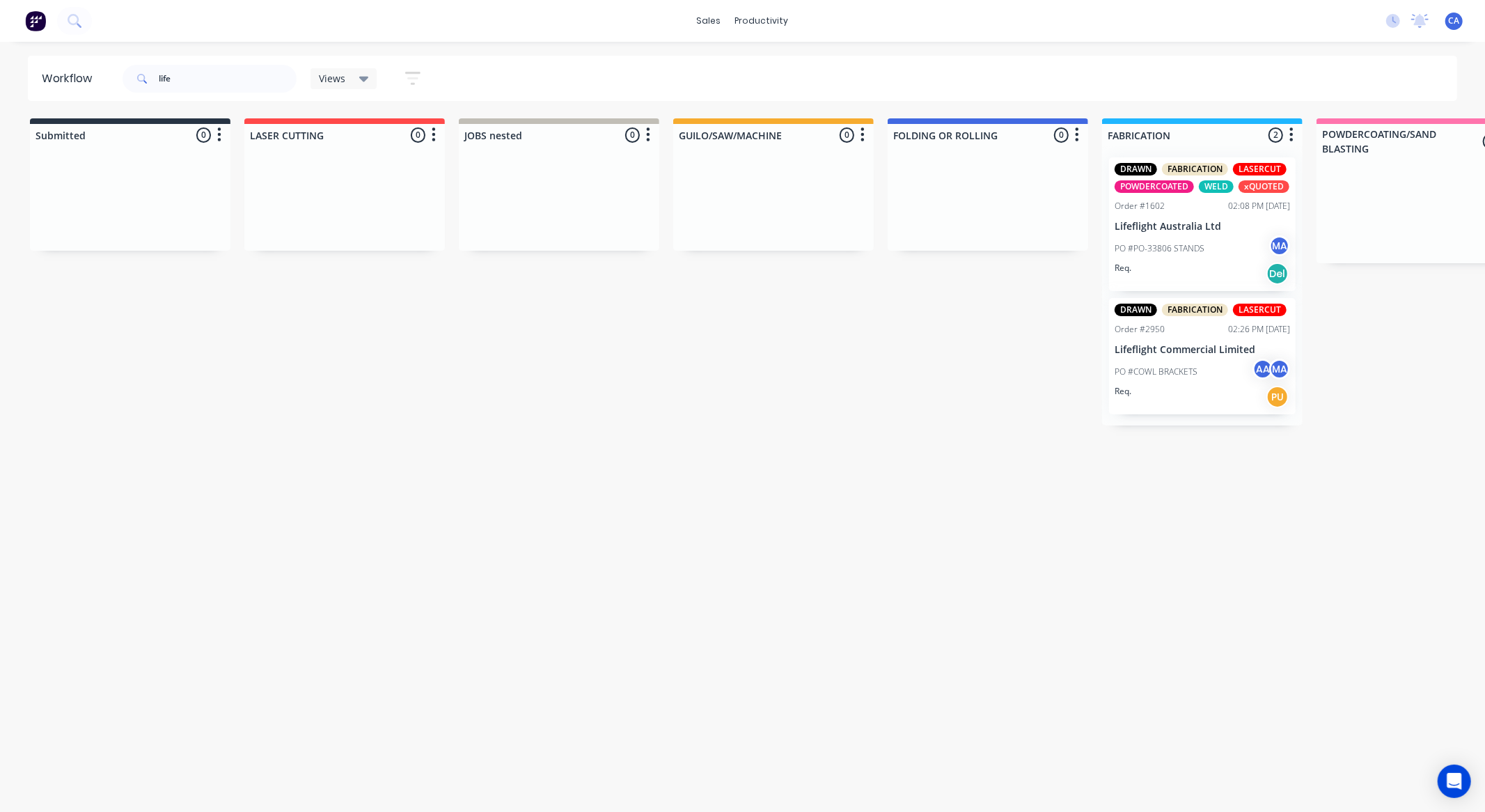
click at [1156, 221] on p "Lifeflight Australia Ltd" at bounding box center [1203, 227] width 175 height 12
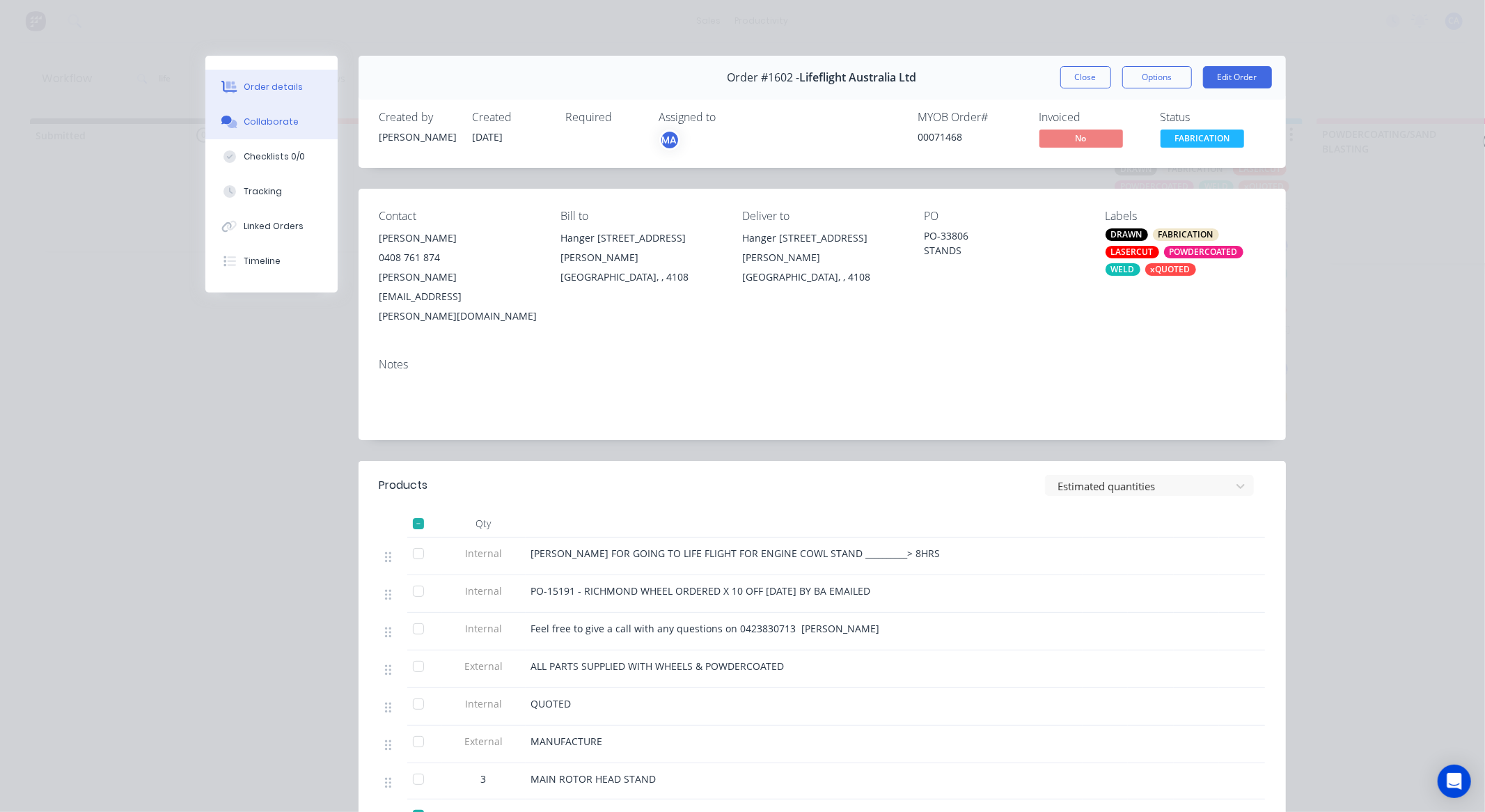
click at [258, 116] on div "Collaborate" at bounding box center [271, 122] width 55 height 13
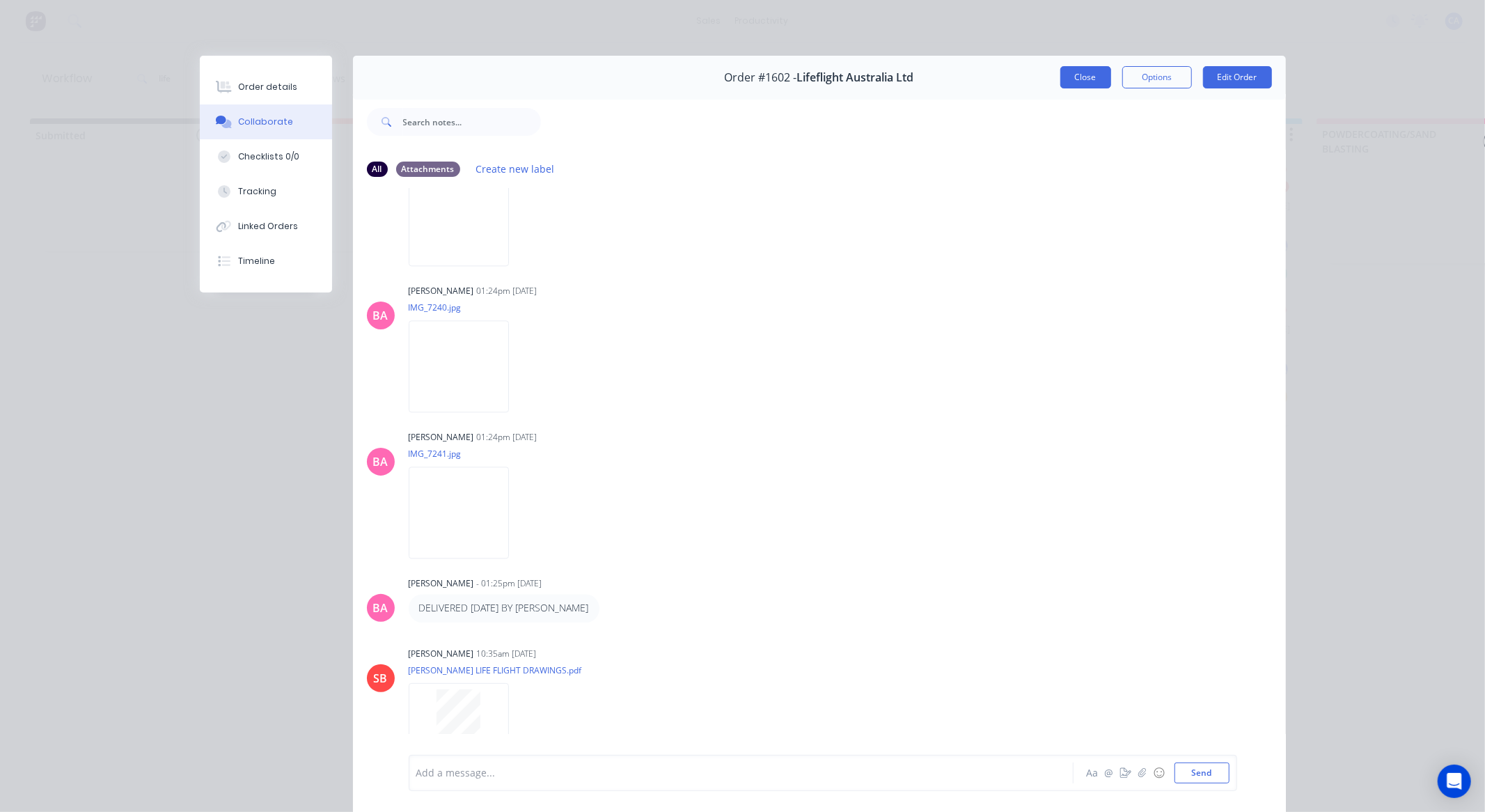
click at [1079, 80] on button "Close" at bounding box center [1085, 77] width 51 height 22
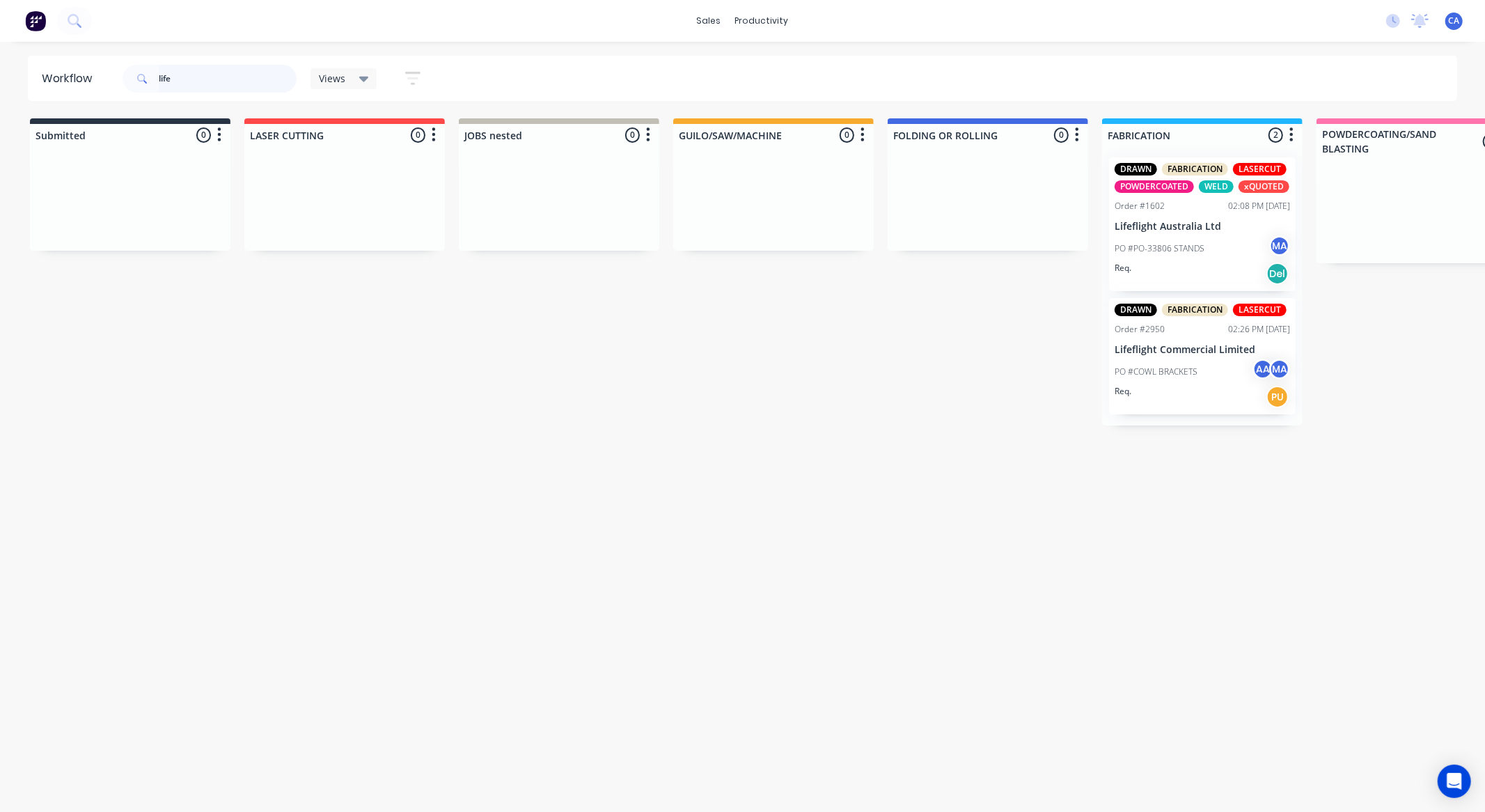
drag, startPoint x: 236, startPoint y: 82, endPoint x: 116, endPoint y: 89, distance: 120.2
click at [116, 86] on header "Workflow life Views Save new view None (Default) edit Show/Hide statuses Show l…" at bounding box center [742, 79] width 1430 height 45
type input "sus"
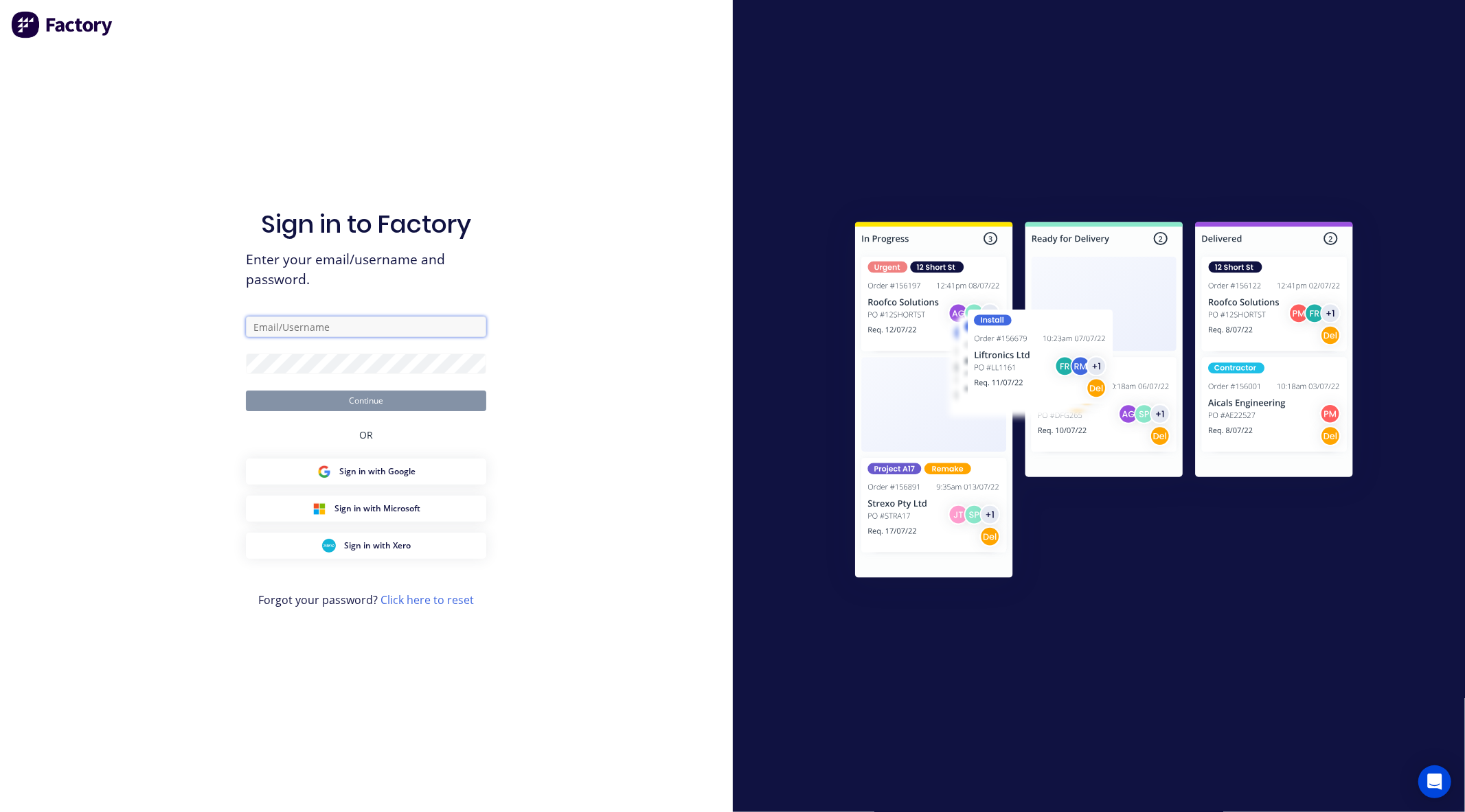
type input "chrisabrahams2003@gmail.com"
click at [373, 403] on button "Continue" at bounding box center [366, 401] width 241 height 21
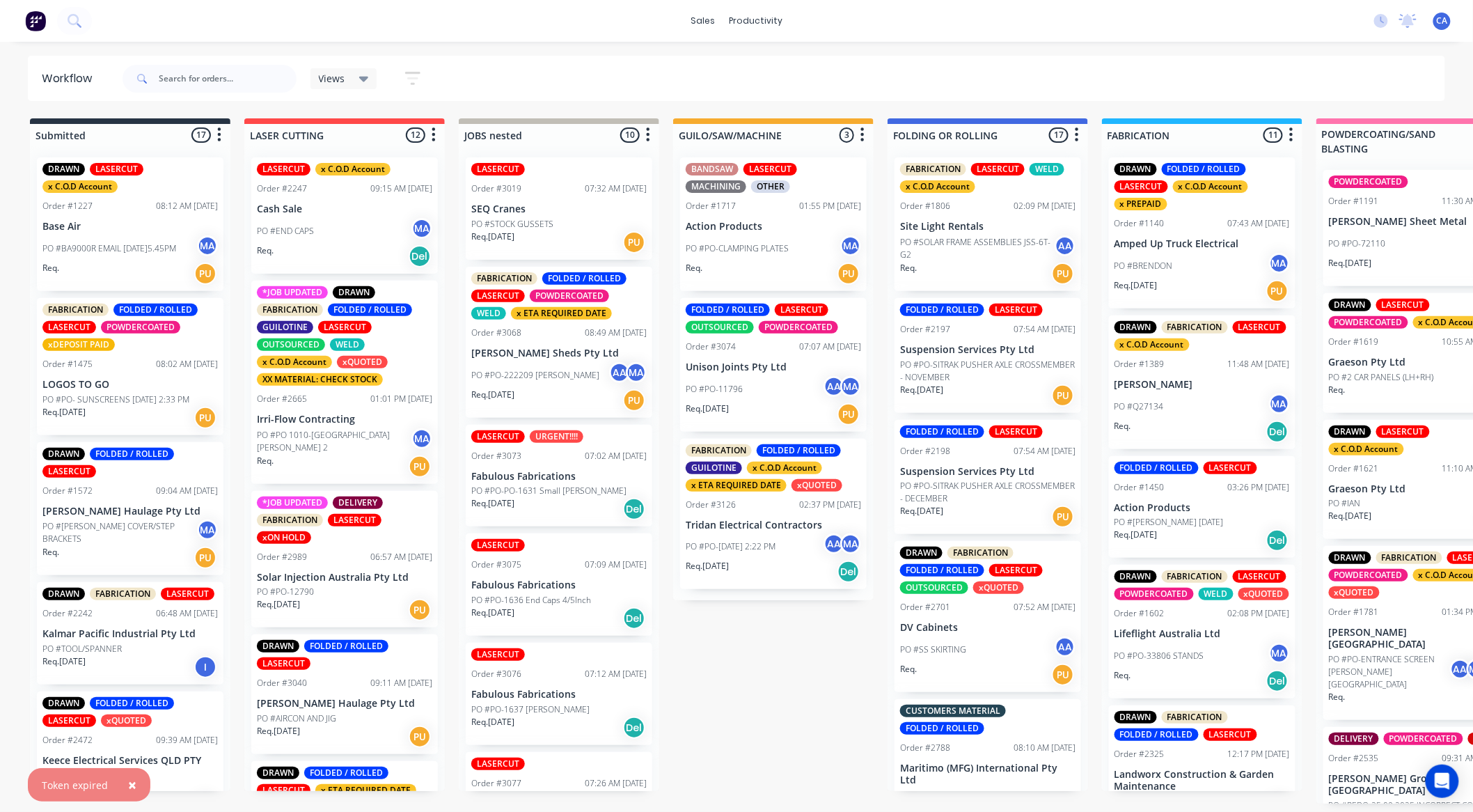
click at [128, 782] on span "×" at bounding box center [132, 785] width 8 height 20
drag, startPoint x: 212, startPoint y: 82, endPoint x: 195, endPoint y: 79, distance: 17.3
click at [211, 85] on input "text" at bounding box center [227, 79] width 137 height 28
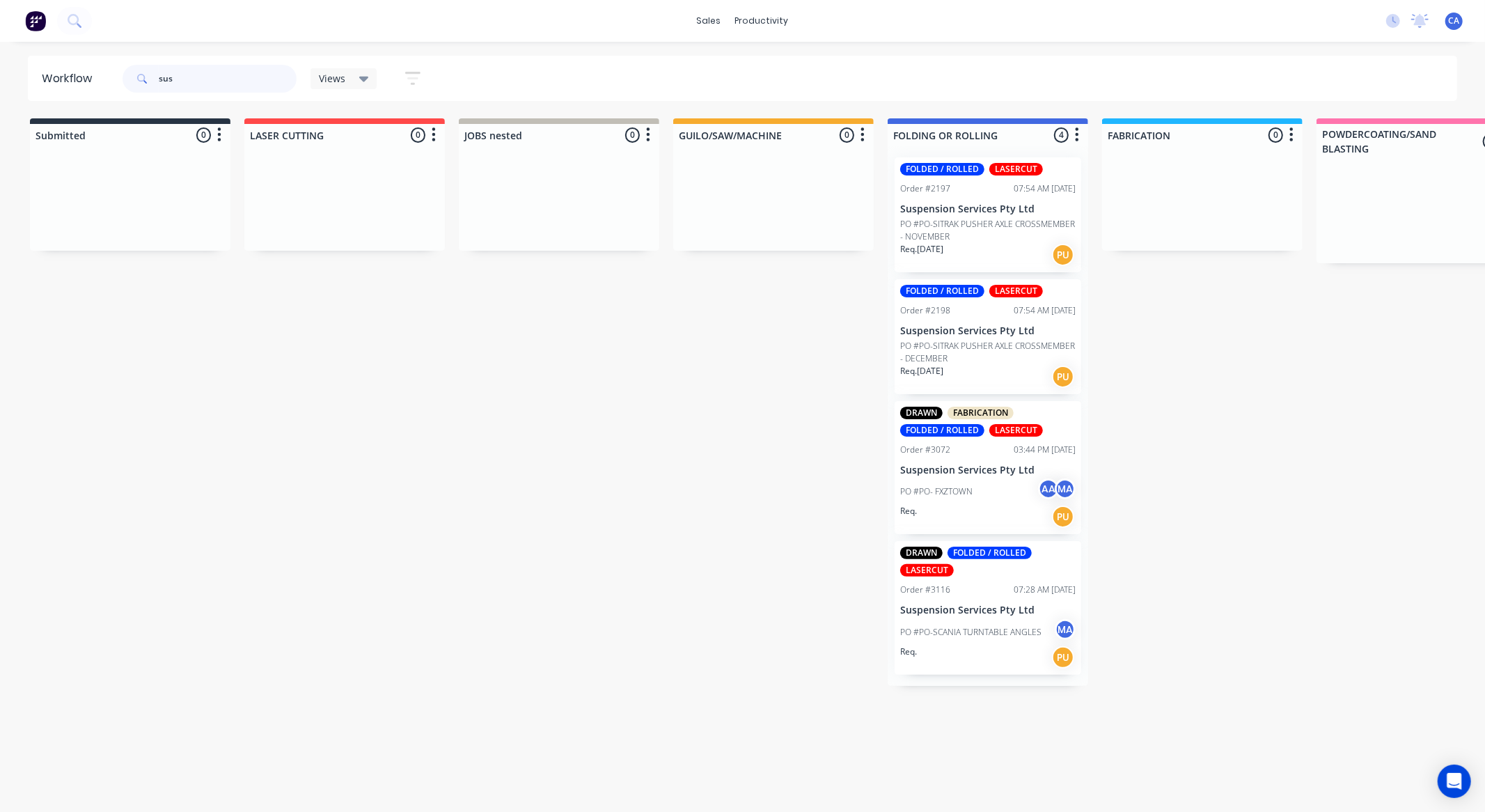
type input "sus"
click at [986, 621] on div "PO #PO-SCANIA TURNTABLE ANGLES MA" at bounding box center [988, 631] width 175 height 26
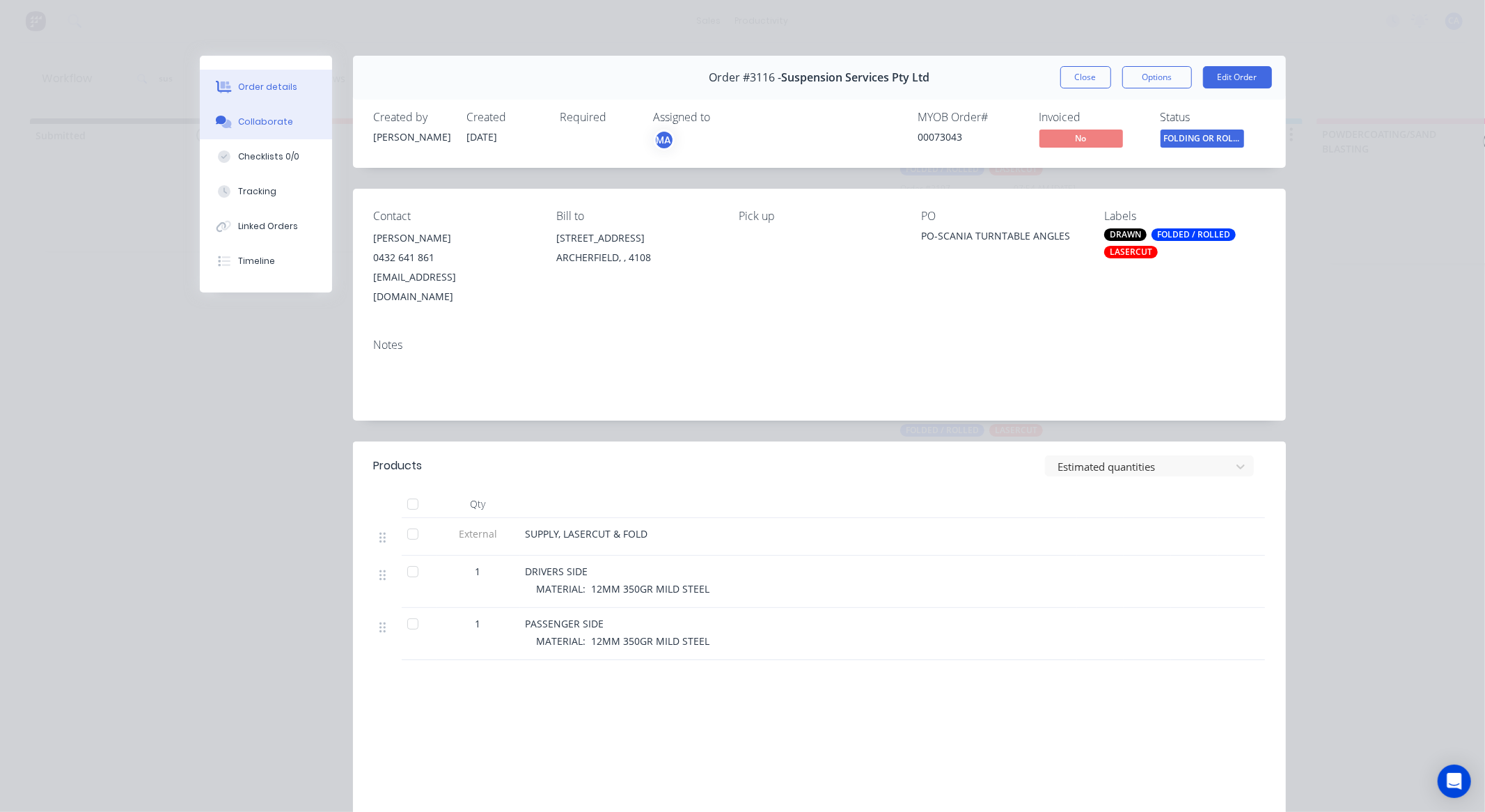
click at [289, 116] on button "Collaborate" at bounding box center [266, 122] width 132 height 35
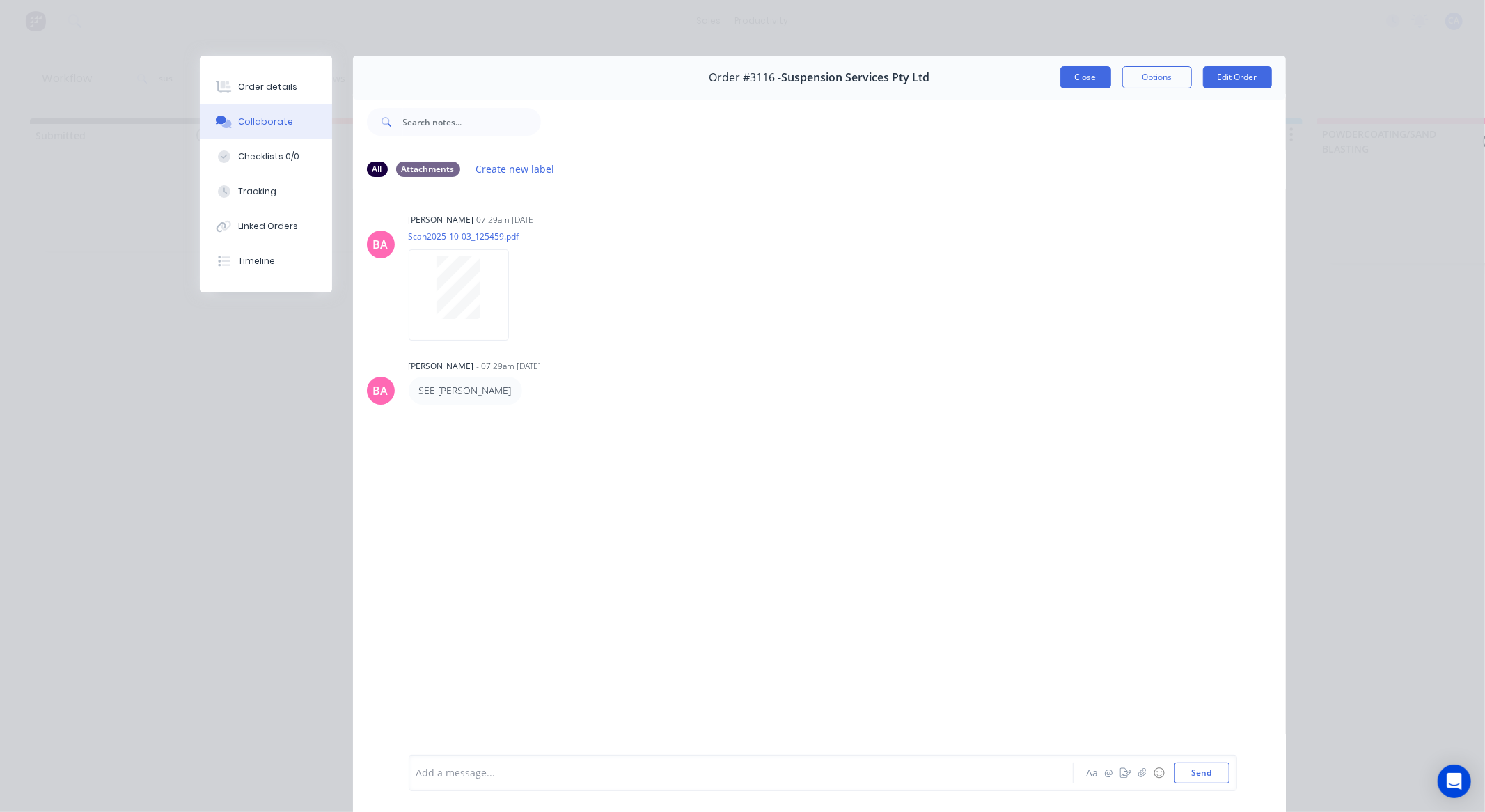
click at [1090, 68] on button "Close" at bounding box center [1085, 77] width 51 height 22
